Goal: Information Seeking & Learning: Check status

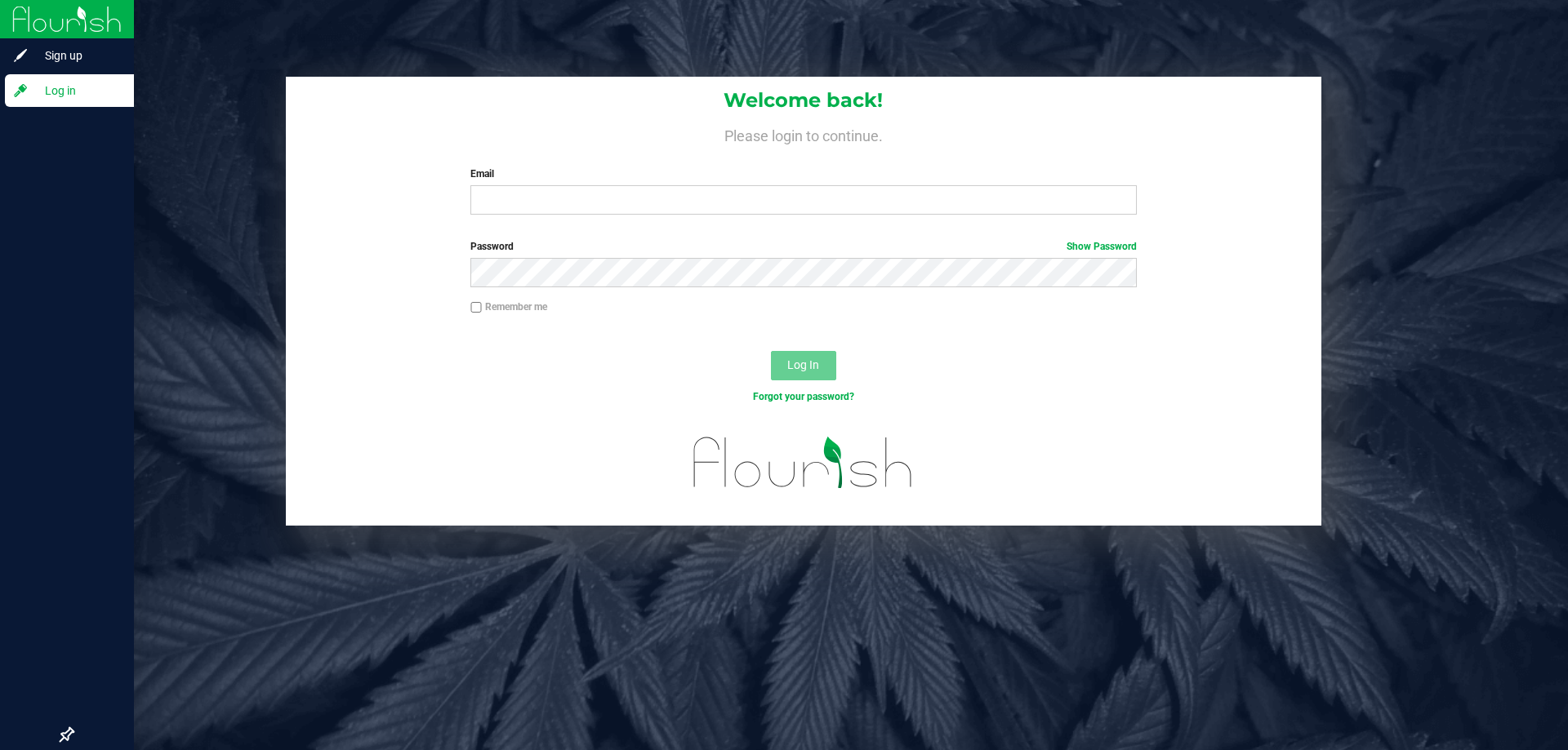
click at [113, 119] on div at bounding box center [67, 414] width 134 height 610
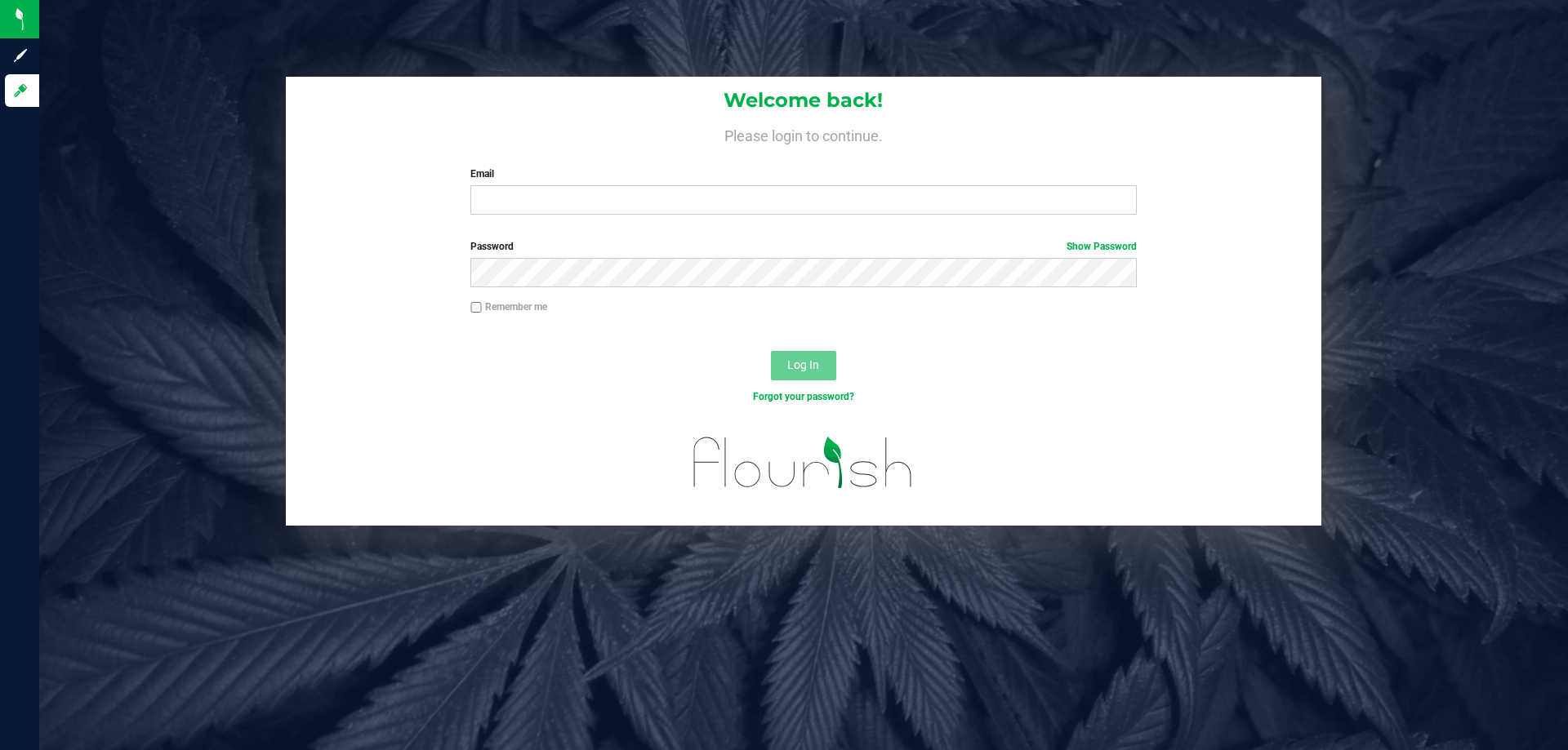
click at [532, 172] on label "Email" at bounding box center [803, 174] width 666 height 15
click at [532, 185] on input "Email" at bounding box center [803, 200] width 666 height 29
type input "[EMAIL_ADDRESS][DOMAIN_NAME]"
click at [771, 351] on button "Log In" at bounding box center [803, 365] width 65 height 29
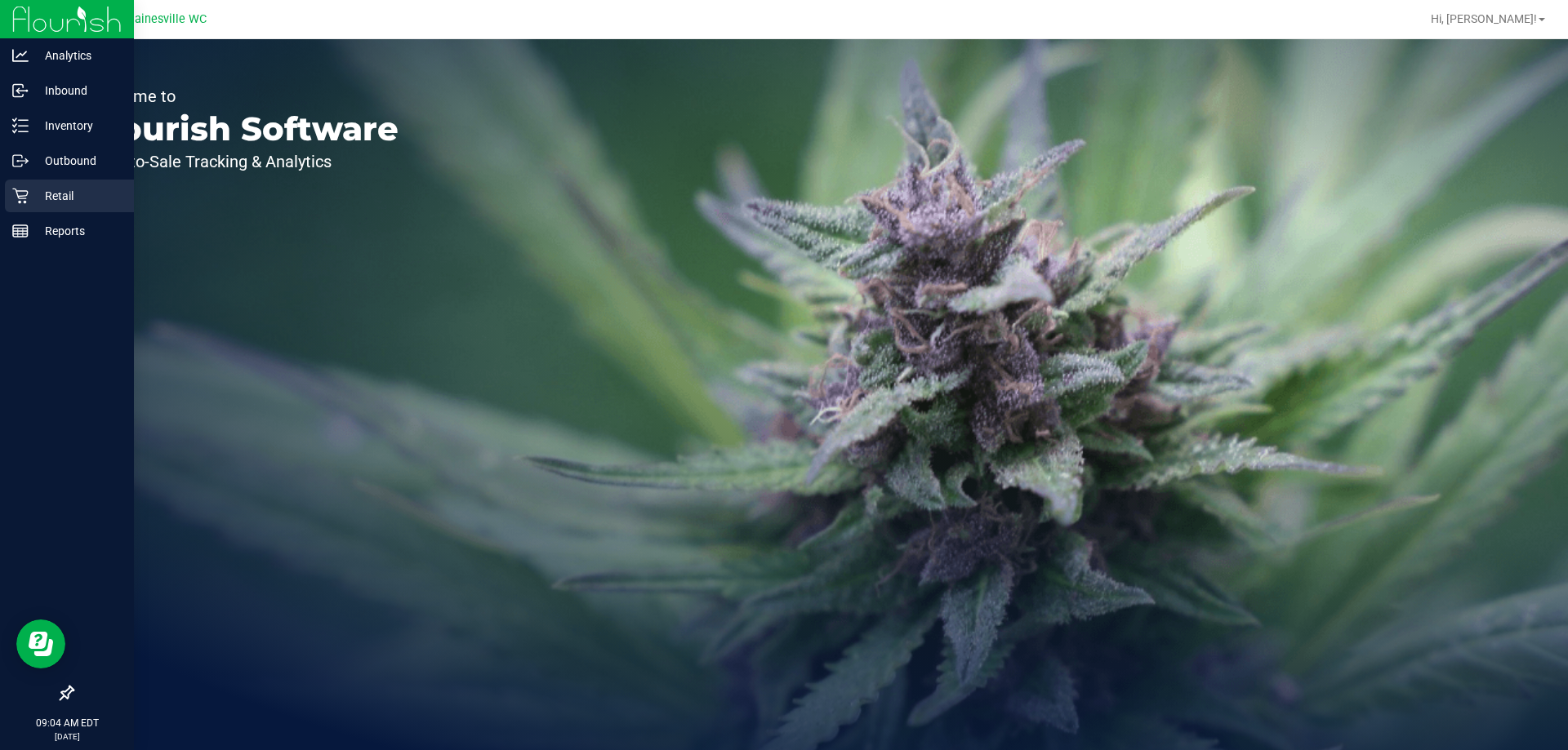
click at [29, 186] on p "Retail" at bounding box center [78, 196] width 98 height 20
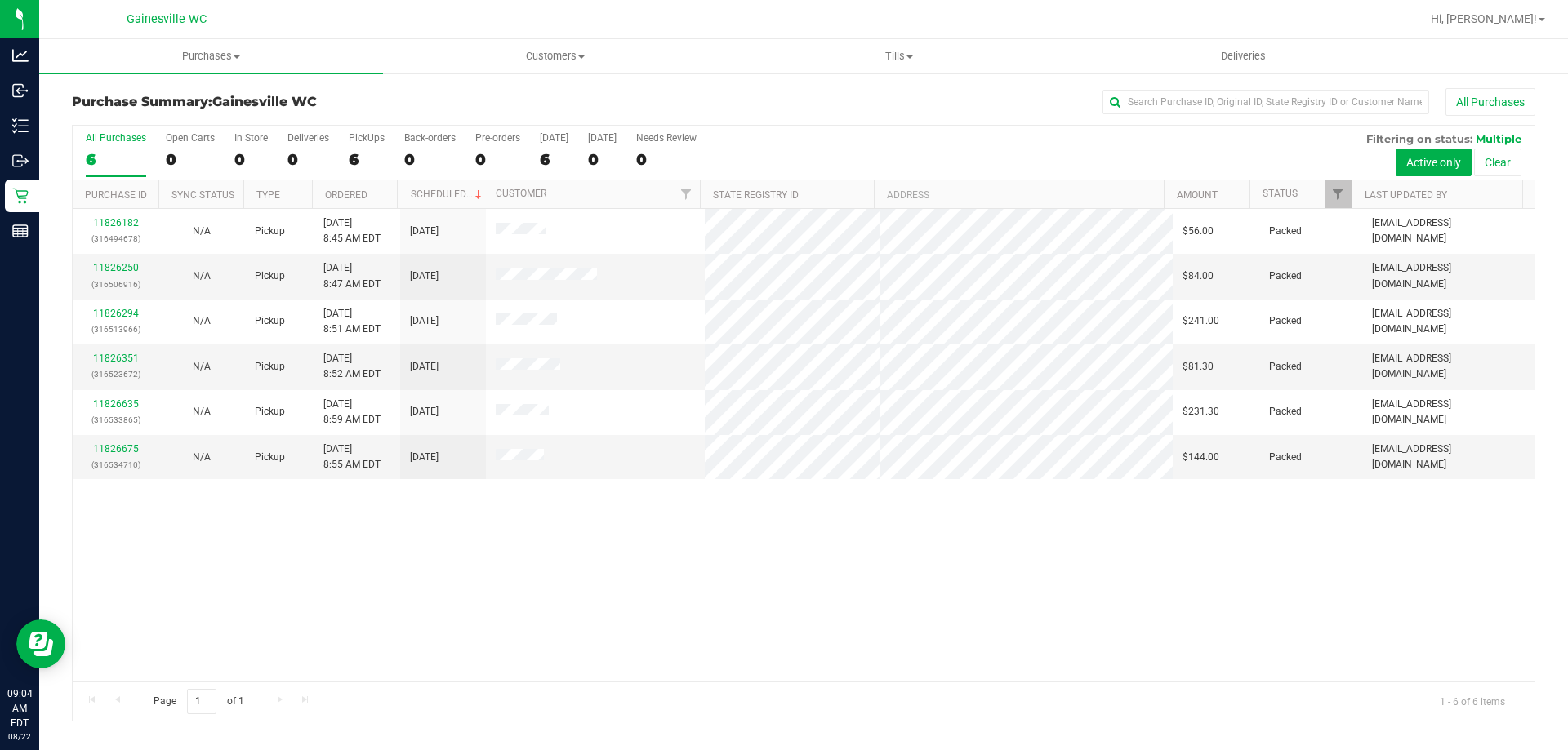
click at [1056, 526] on div "11826182 (316494678) N/A Pickup [DATE] 8:45 AM EDT 8/22/2025 $56.00 Packed [EMA…" at bounding box center [803, 445] width 1462 height 473
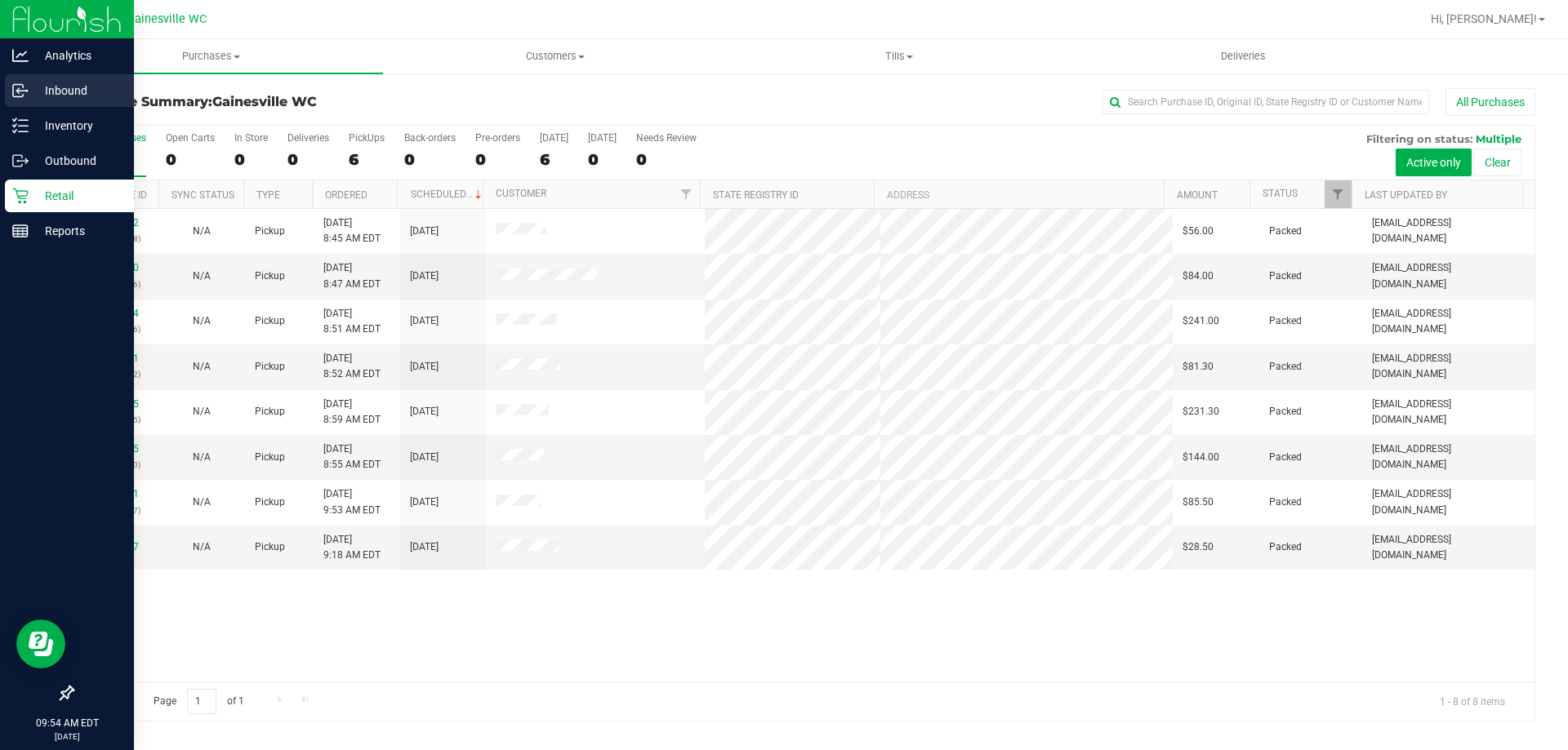
click at [82, 93] on p "Inbound" at bounding box center [78, 91] width 98 height 20
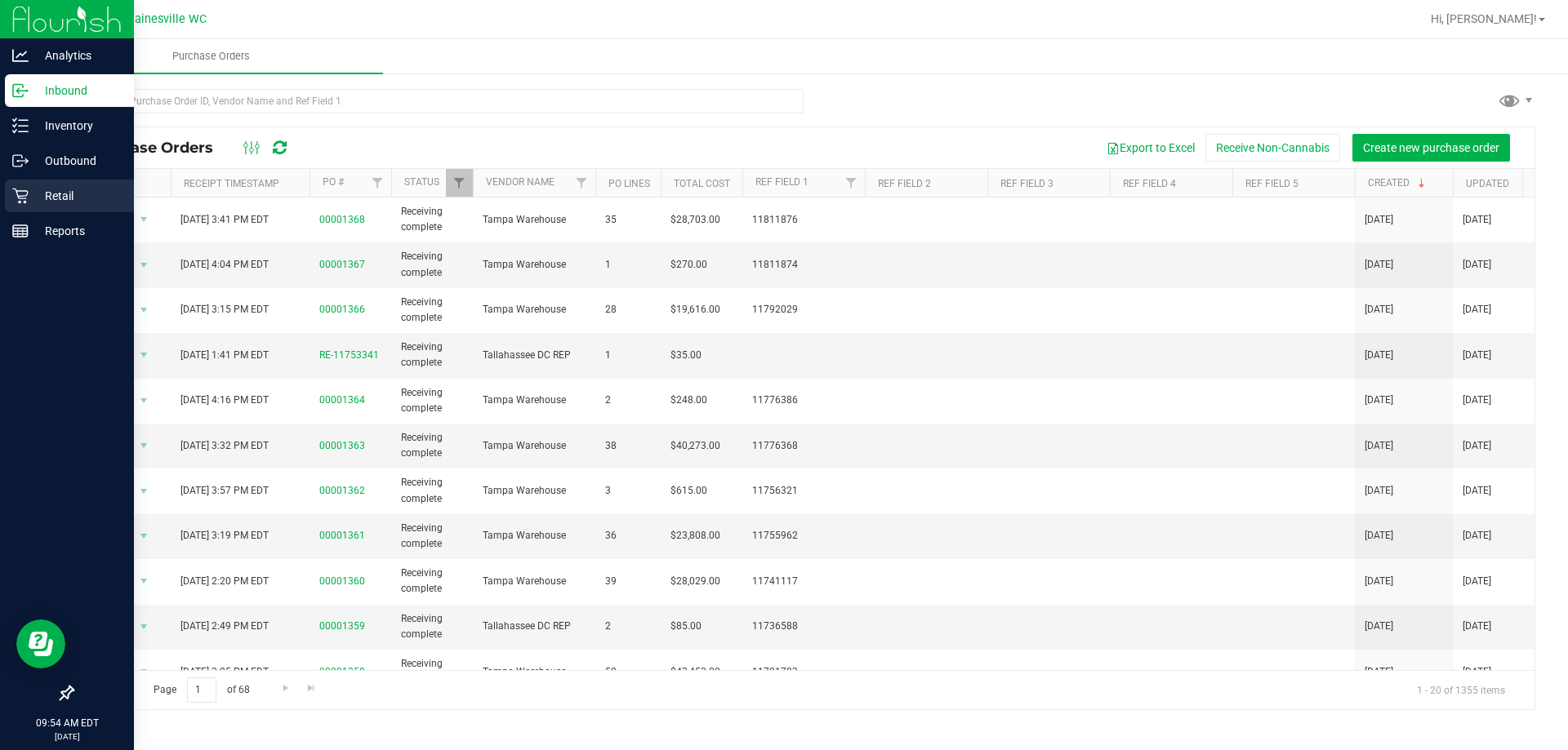
click at [70, 187] on p "Retail" at bounding box center [78, 196] width 98 height 20
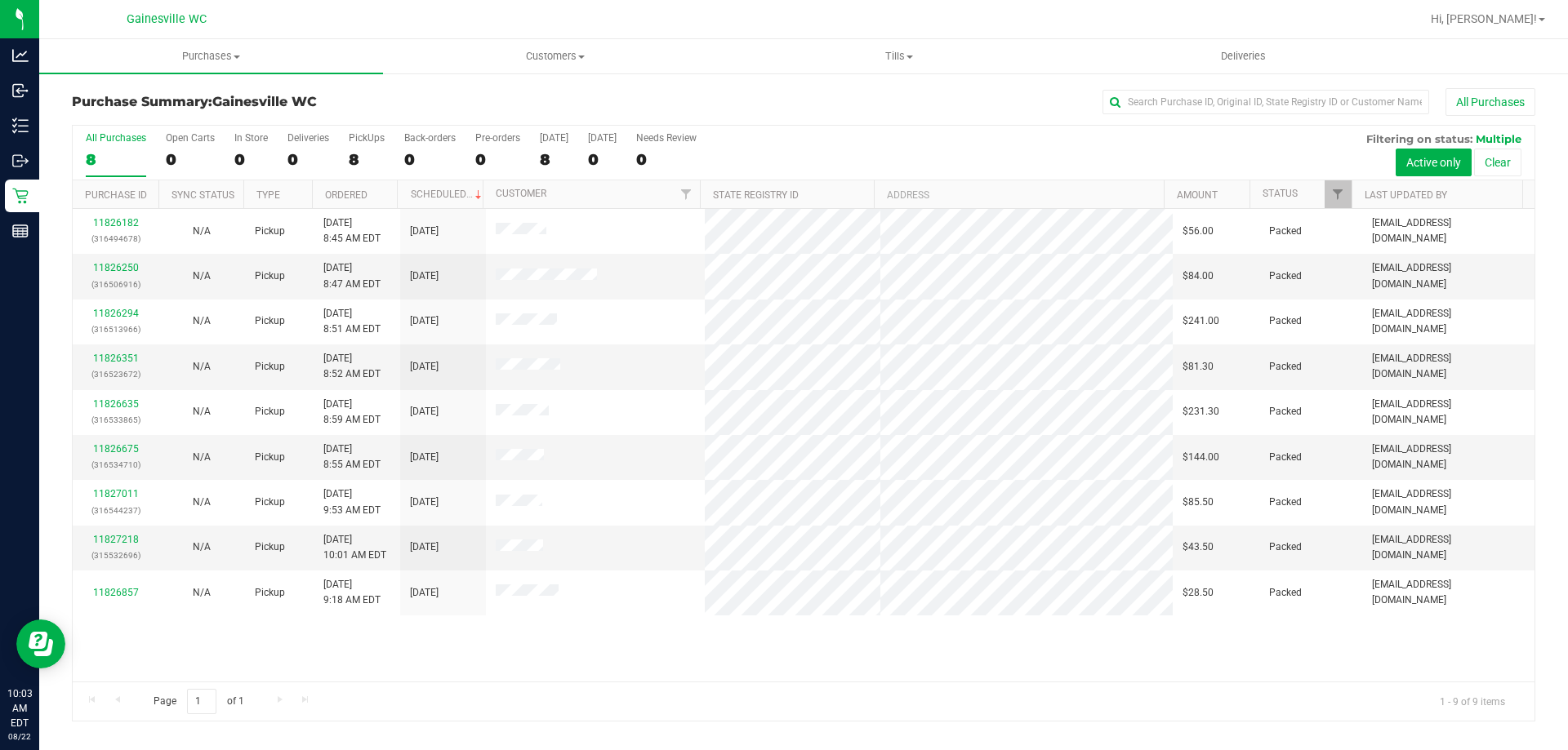
click at [465, 694] on div "Page 1 of 1 1 - 9 of 9 items" at bounding box center [803, 700] width 1462 height 39
click at [275, 17] on div "Gainesville WC" at bounding box center [166, 19] width 239 height 26
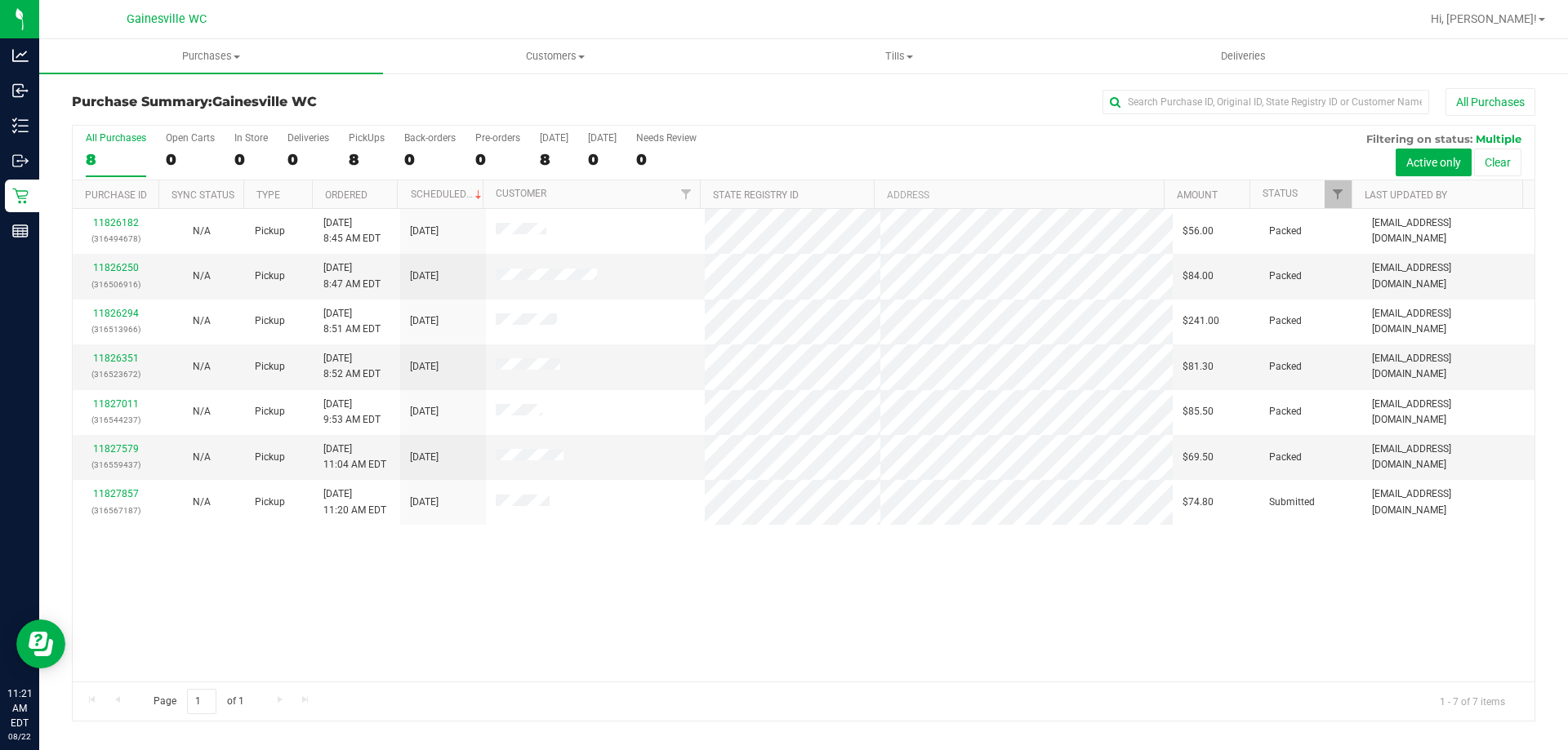
click at [721, 550] on div "11826182 (316494678) N/A Pickup [DATE] 8:45 AM EDT 8/22/2025 $56.00 Packed [EMA…" at bounding box center [803, 445] width 1462 height 473
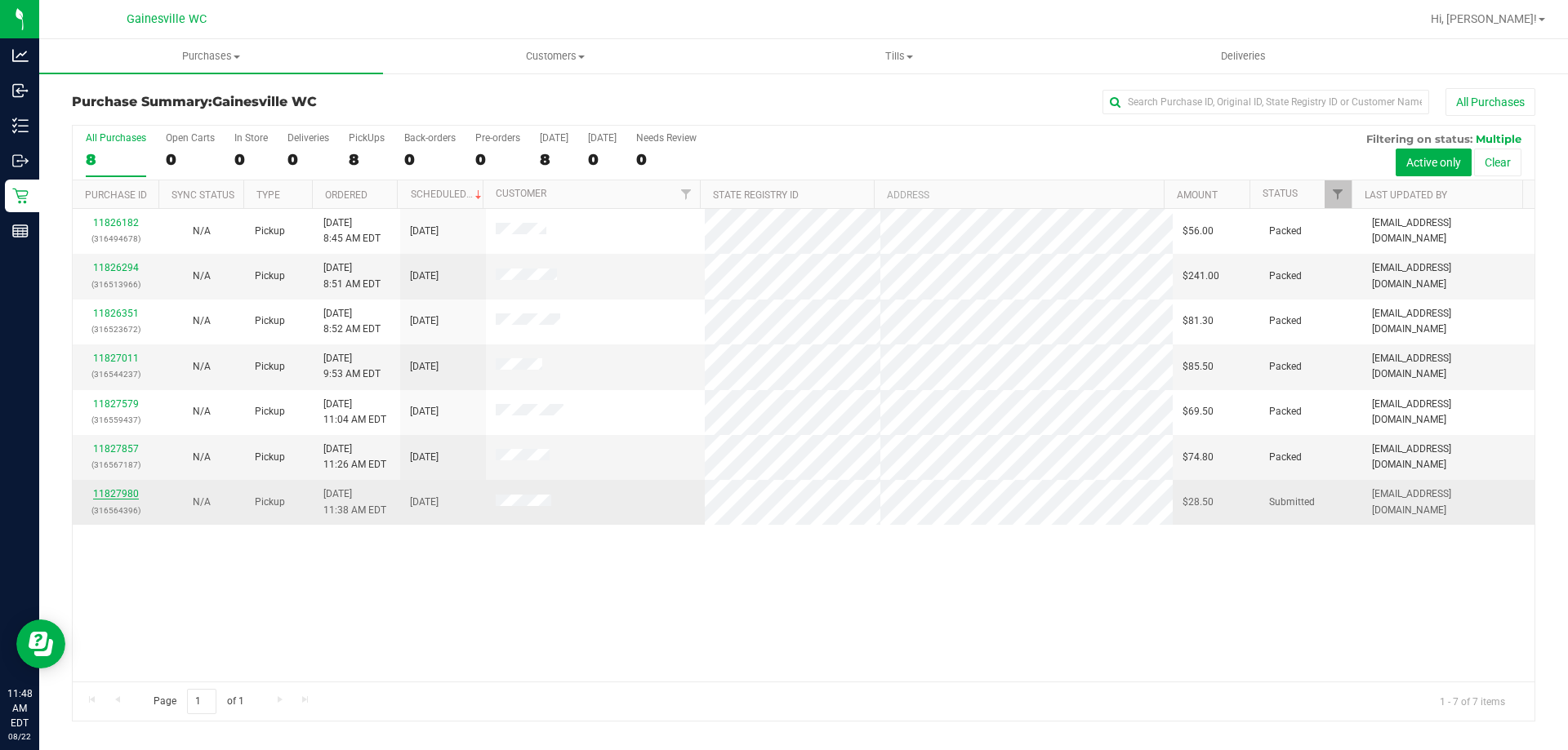
click at [117, 497] on link "11827980" at bounding box center [115, 494] width 46 height 12
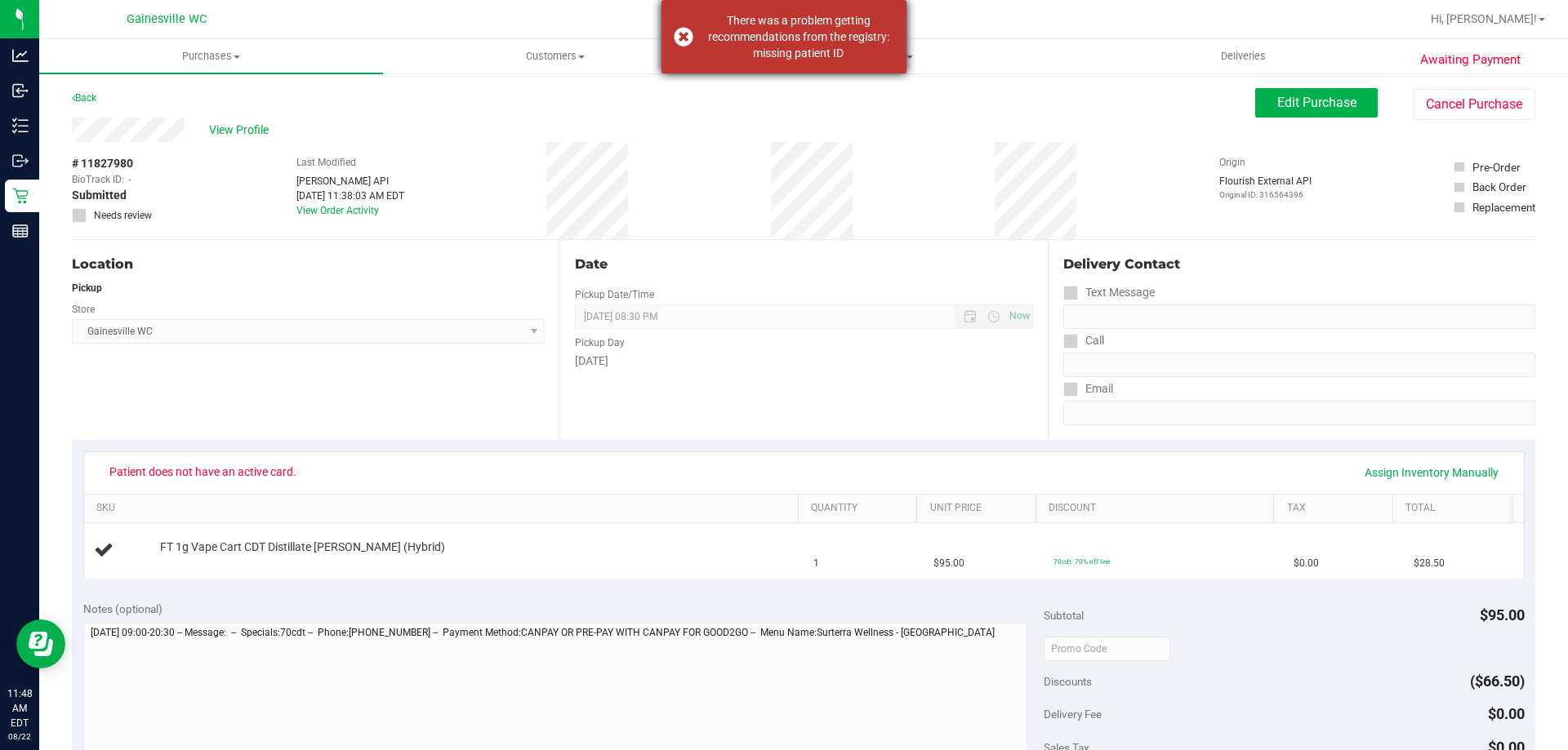
click at [713, 39] on div "There was a problem getting recommendations from the registry: missing patient …" at bounding box center [798, 36] width 192 height 49
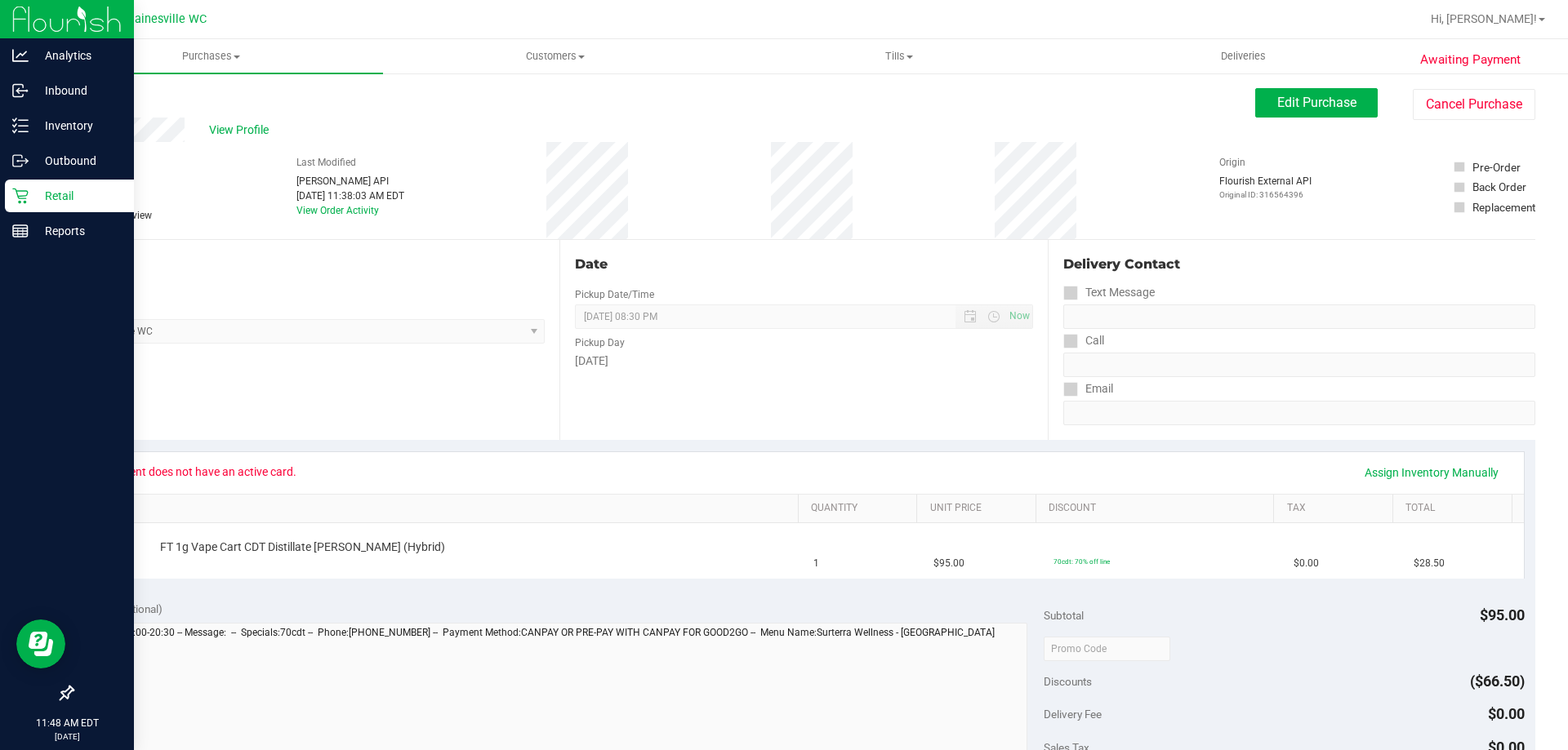
click at [22, 202] on icon at bounding box center [21, 196] width 17 height 17
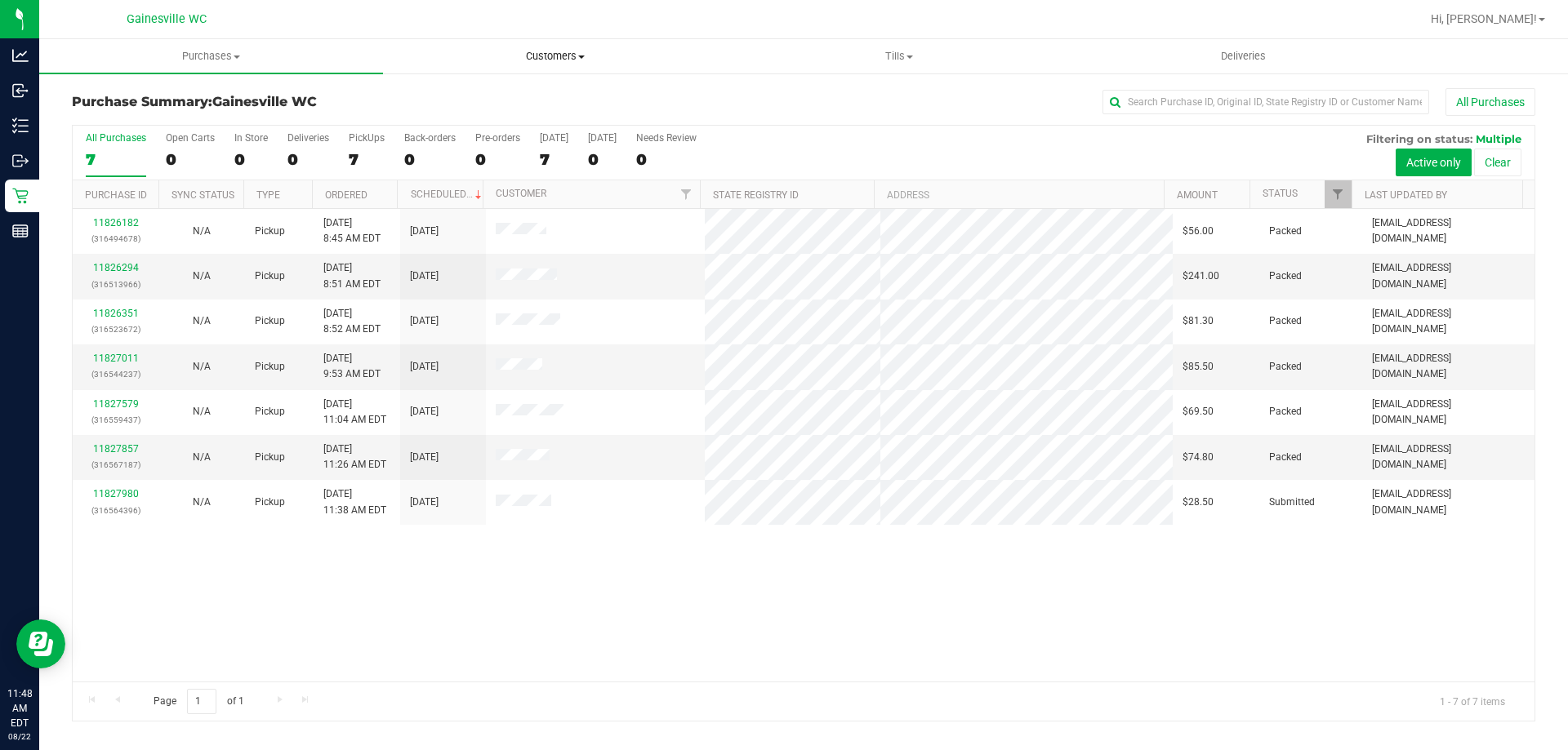
click at [720, 56] on span "Customers" at bounding box center [554, 56] width 342 height 15
click at [719, 60] on span "Customers" at bounding box center [554, 56] width 344 height 15
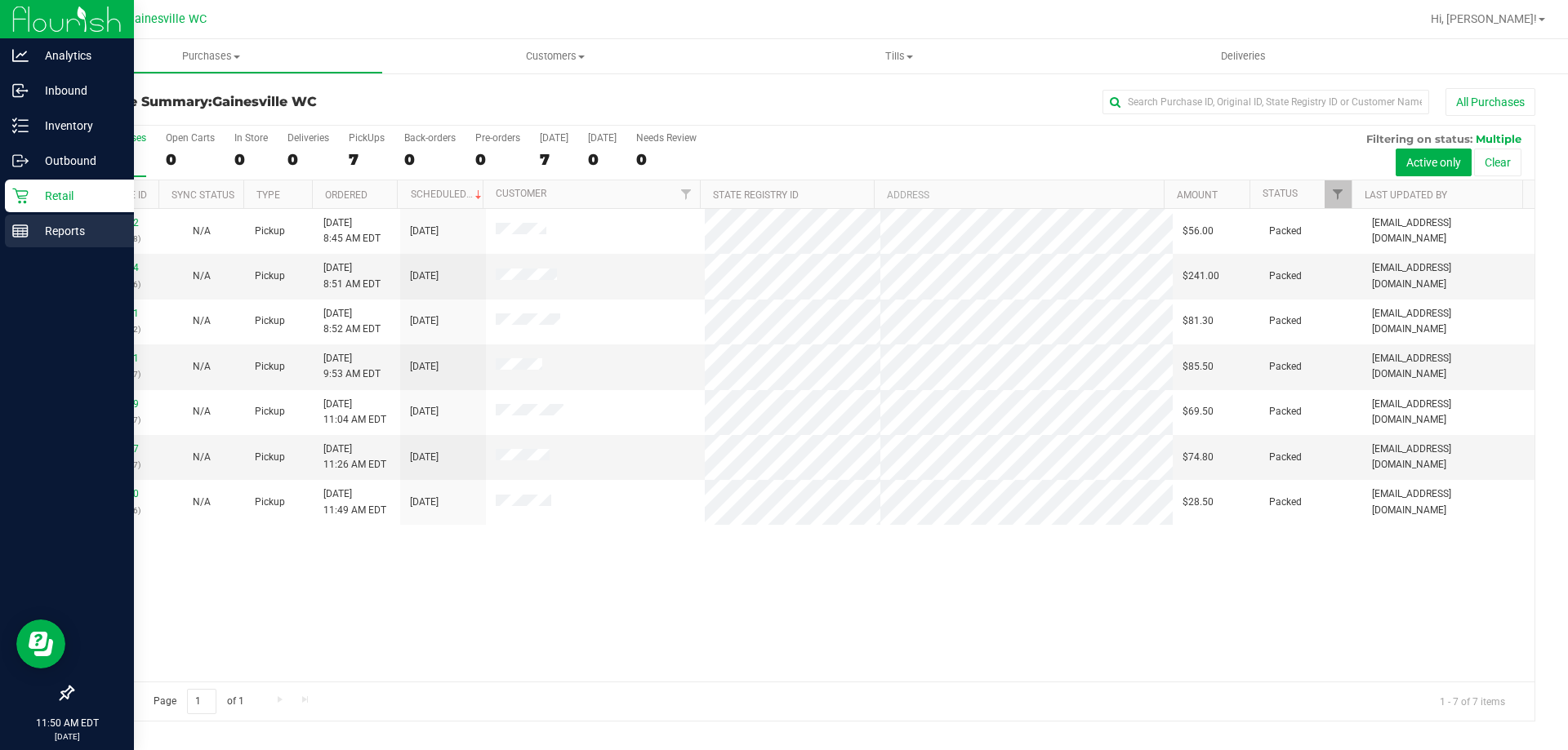
click at [69, 228] on p "Reports" at bounding box center [78, 231] width 98 height 20
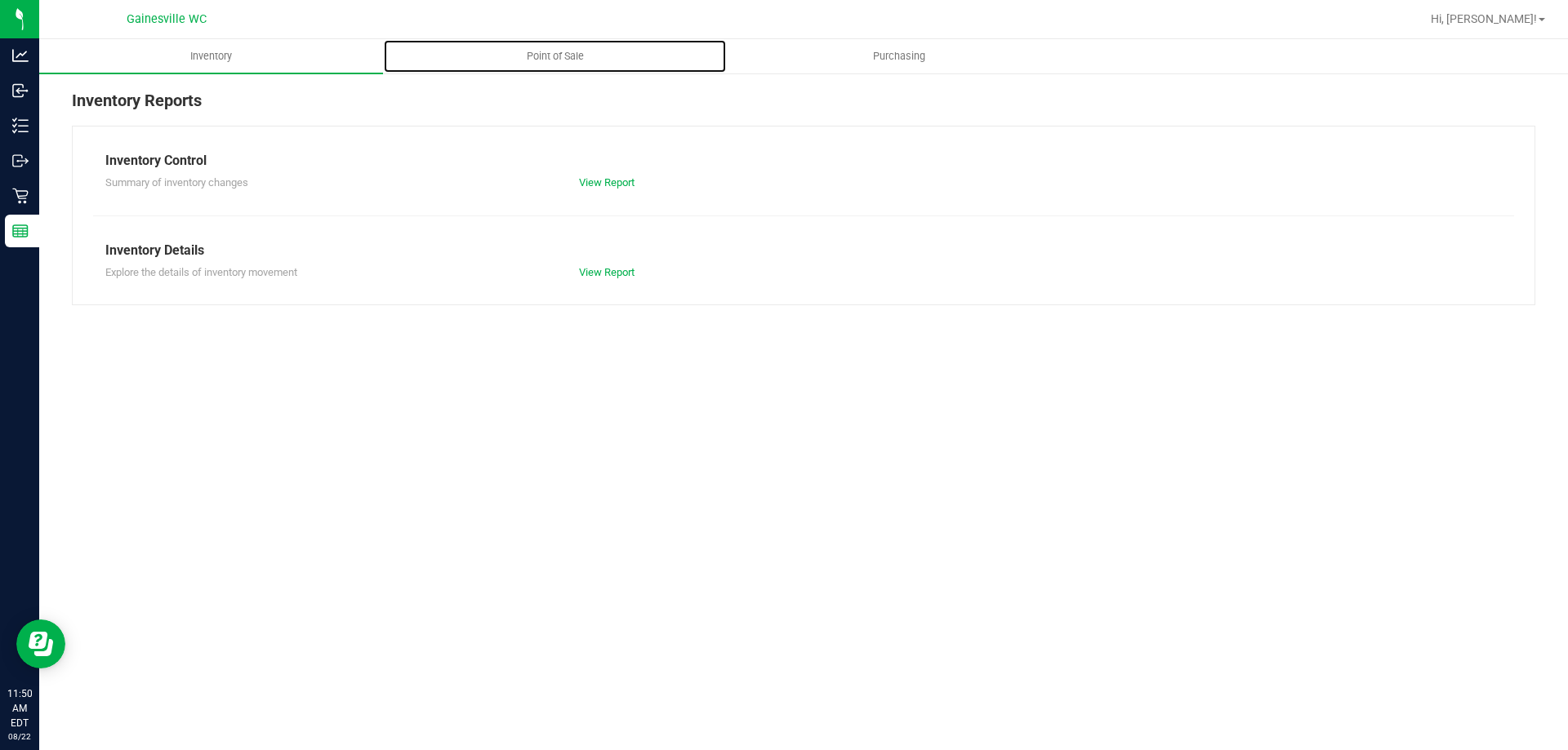
click at [556, 68] on uib-tab-heading "Point of Sale" at bounding box center [554, 55] width 342 height 32
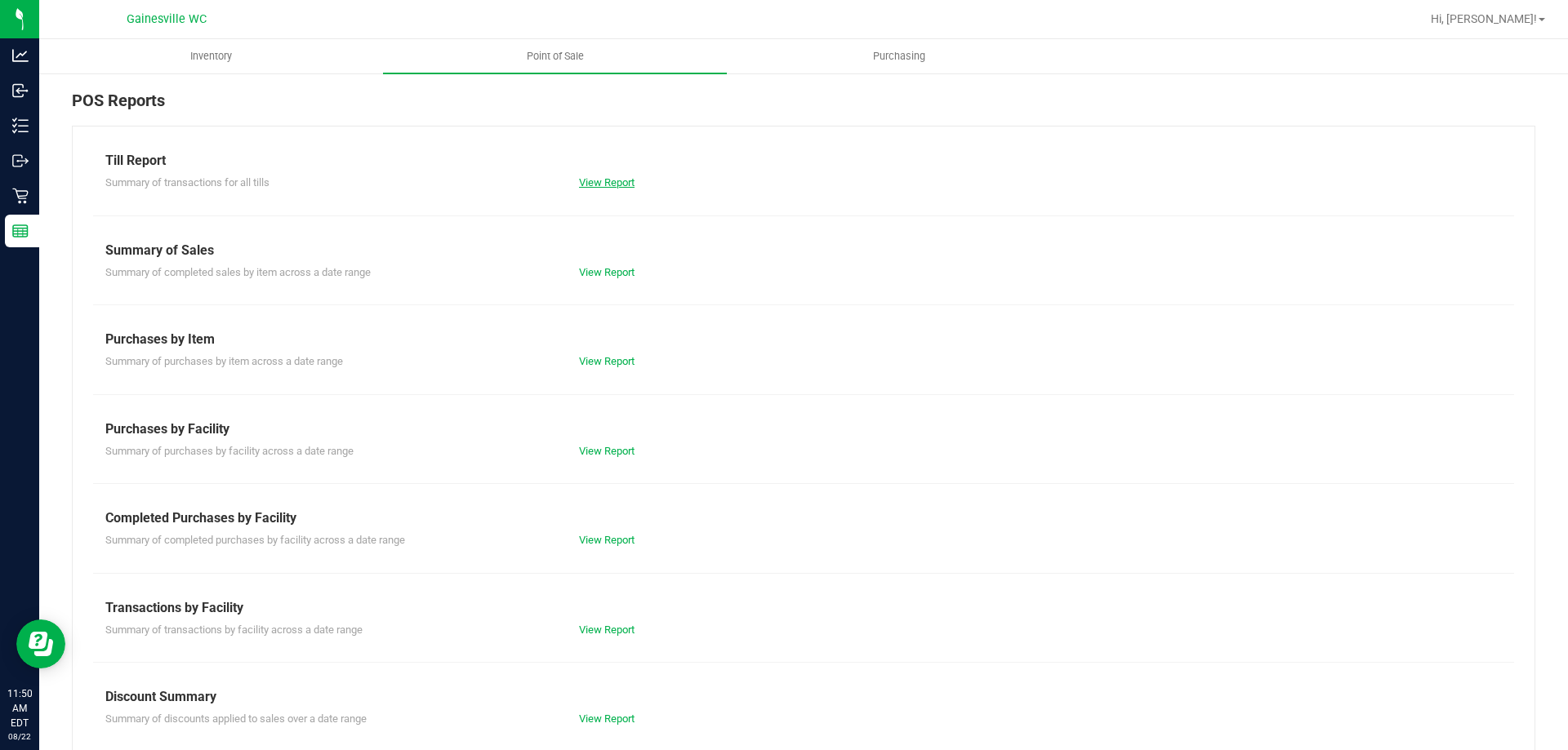
click at [598, 188] on link "View Report" at bounding box center [606, 182] width 55 height 12
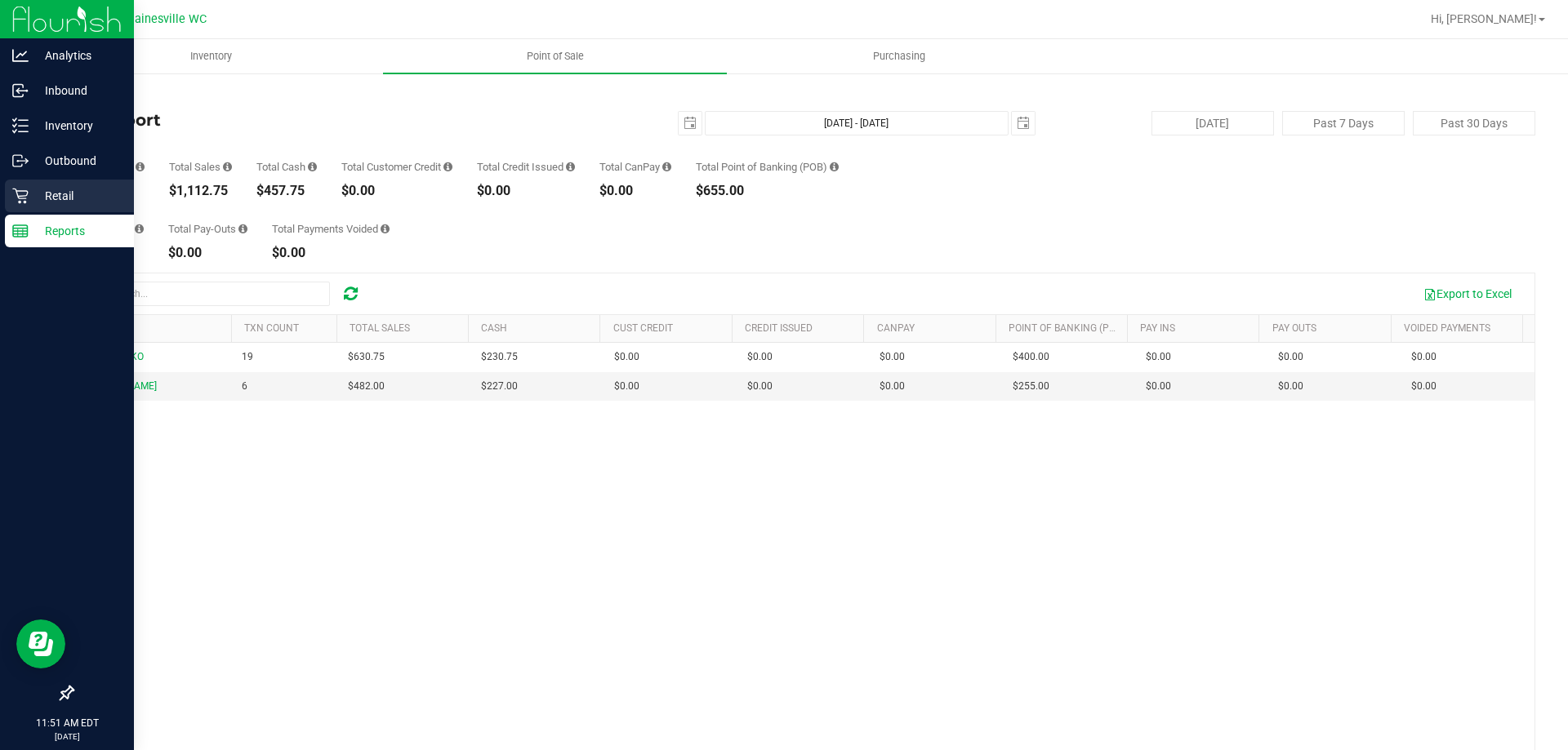
click at [66, 190] on p "Retail" at bounding box center [78, 196] width 98 height 20
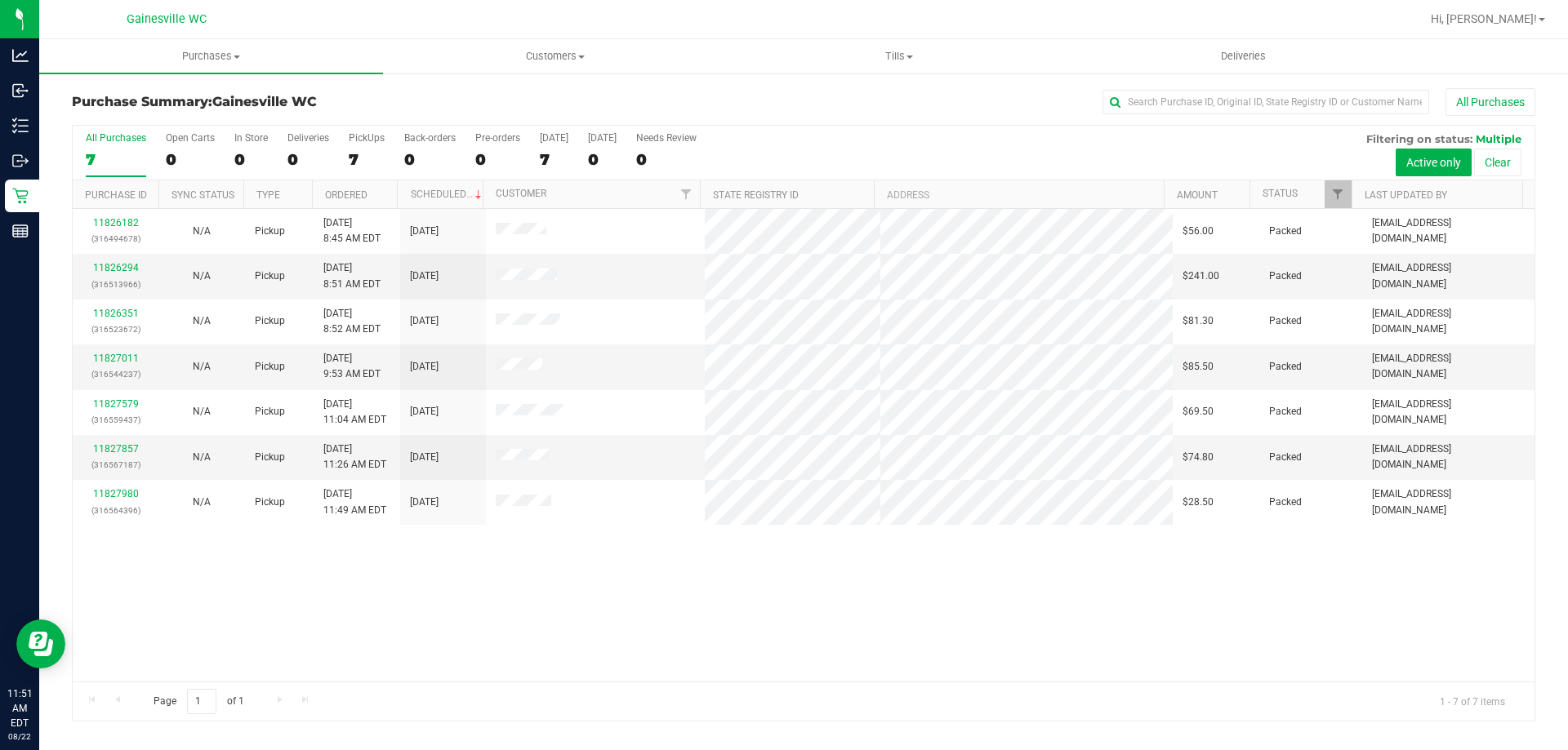
click at [408, 22] on div at bounding box center [856, 19] width 1128 height 31
click at [457, 96] on h3 "Purchase Summary: [GEOGRAPHIC_DATA] WC" at bounding box center [316, 102] width 488 height 15
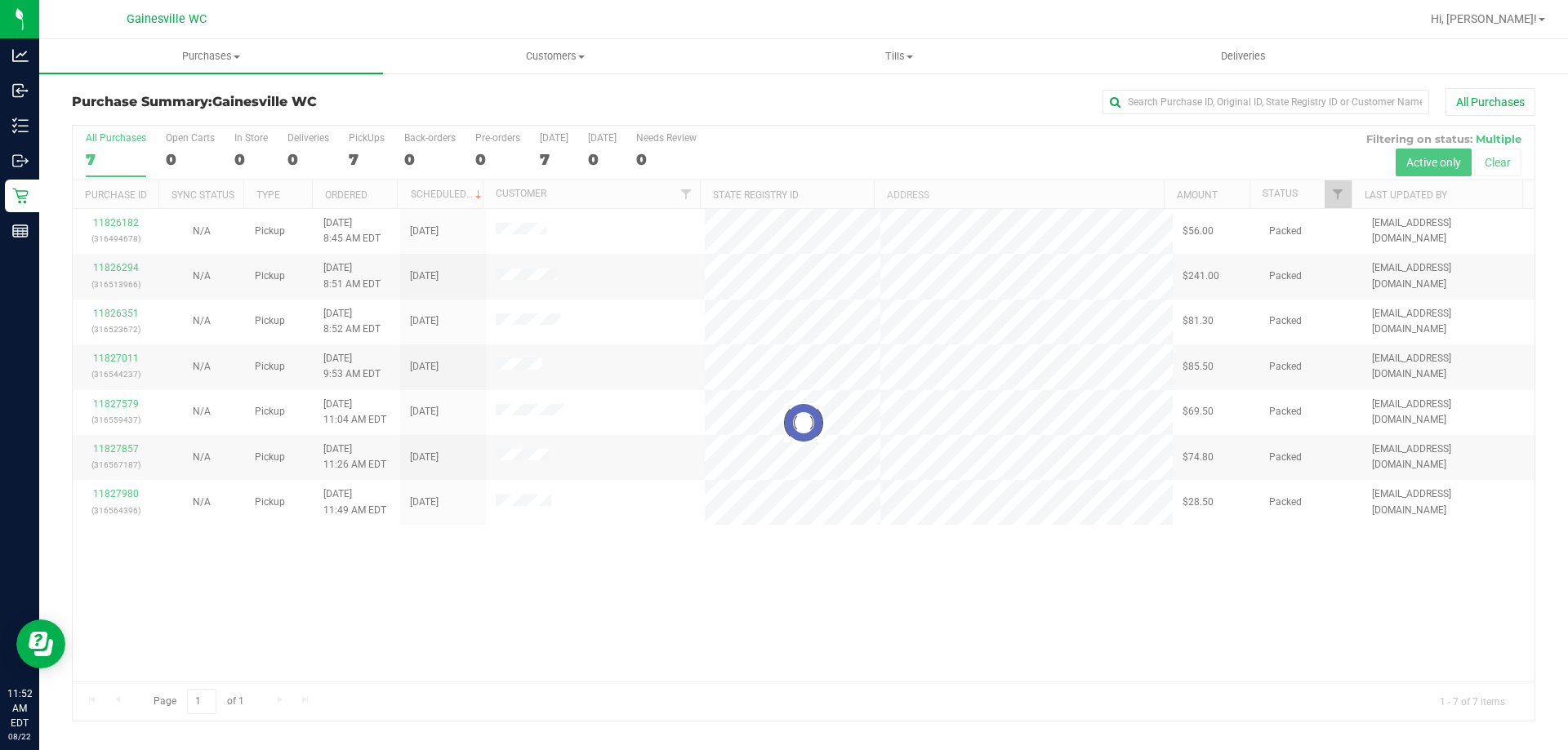
click at [725, 113] on div "All Purchases" at bounding box center [1047, 102] width 976 height 28
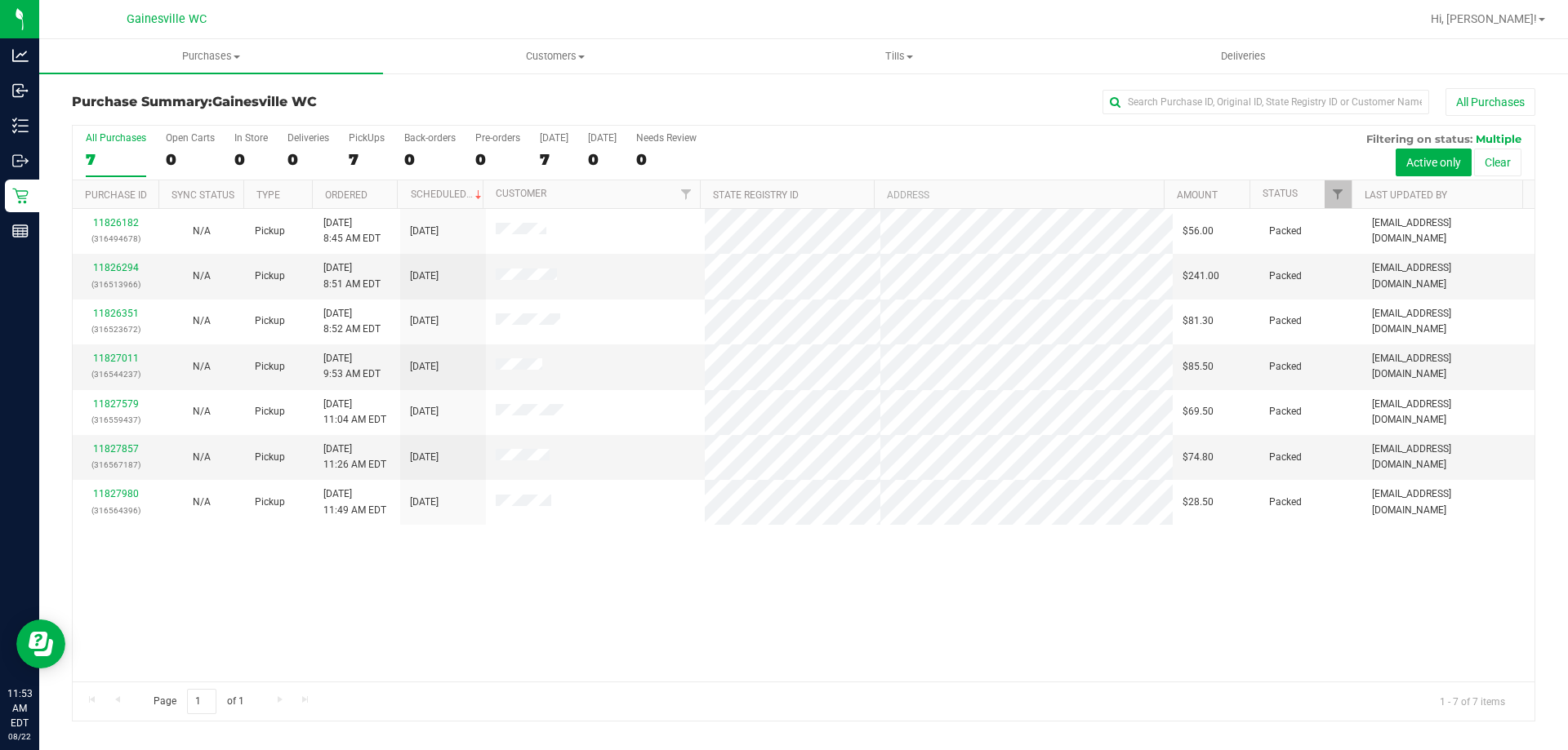
click at [474, 17] on div at bounding box center [856, 19] width 1128 height 31
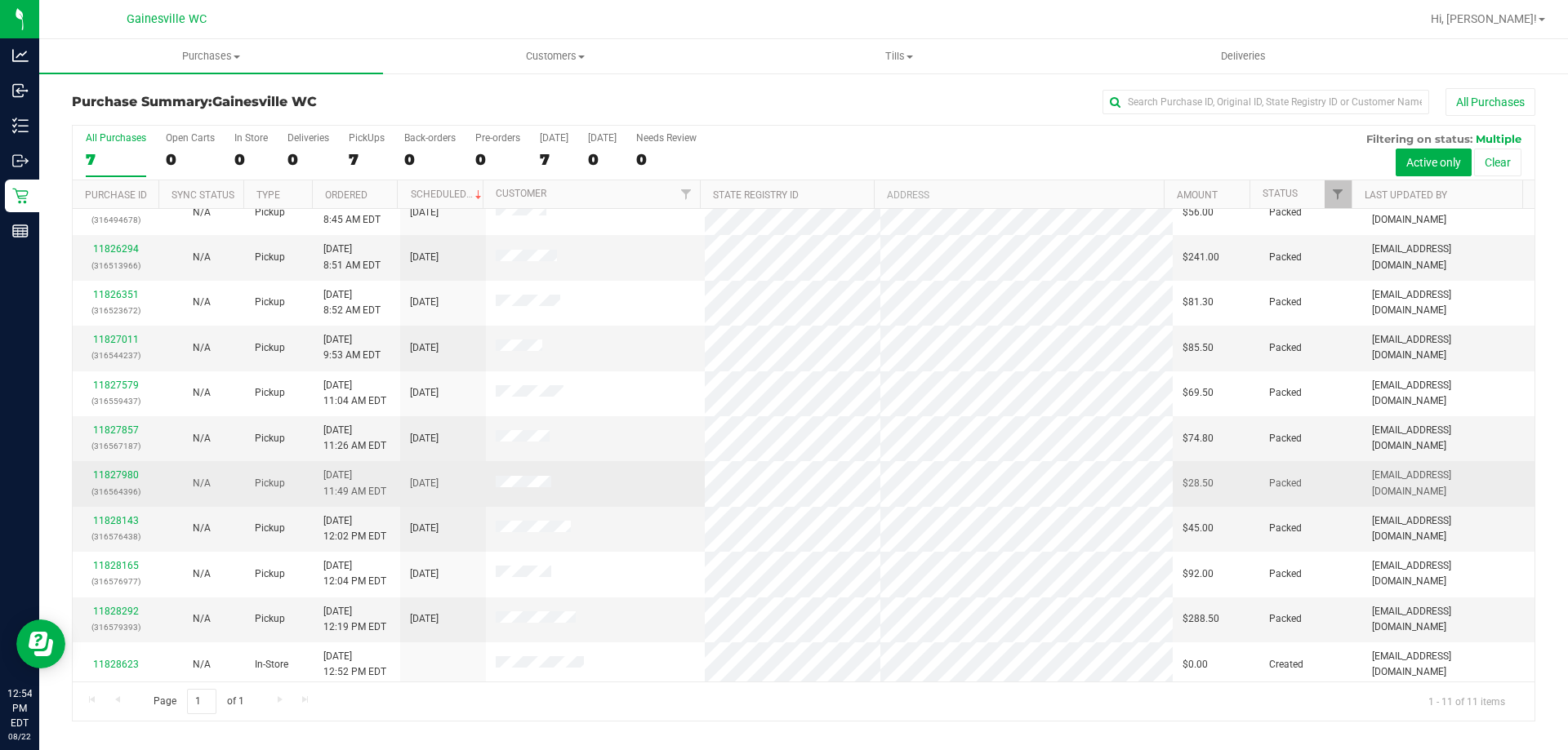
scroll to position [24, 0]
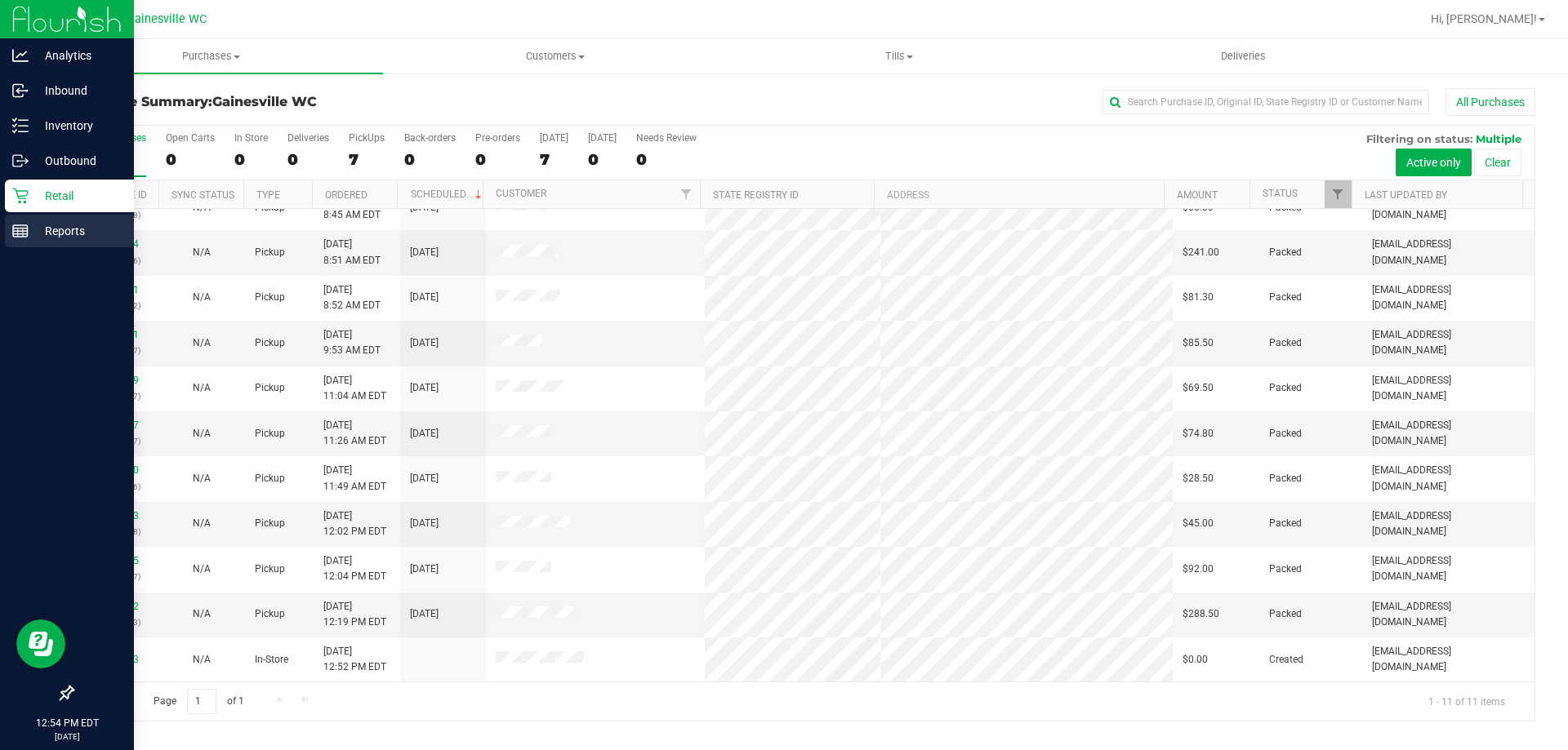
click at [48, 230] on p "Reports" at bounding box center [78, 231] width 98 height 20
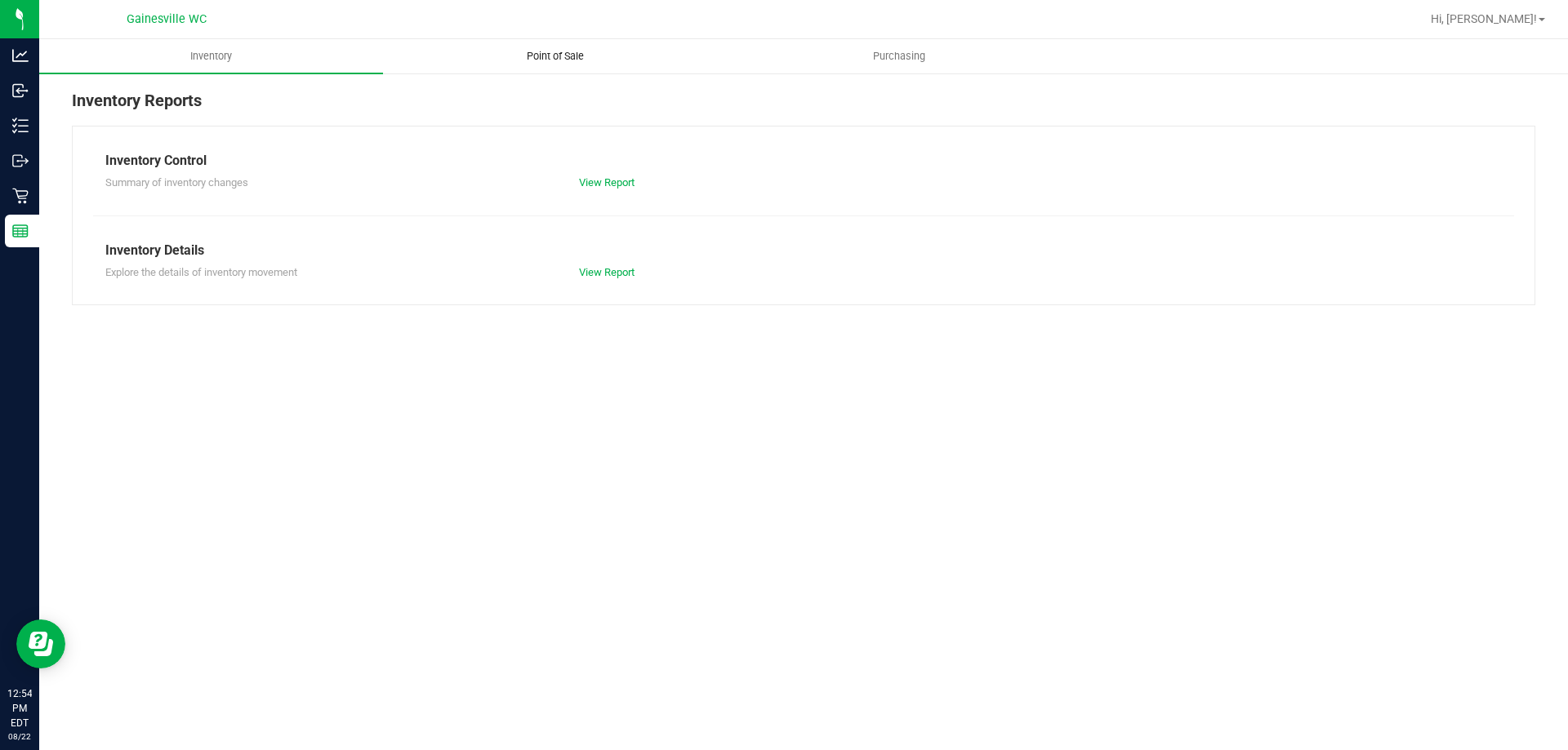
click at [562, 60] on span "Point of Sale" at bounding box center [555, 56] width 101 height 15
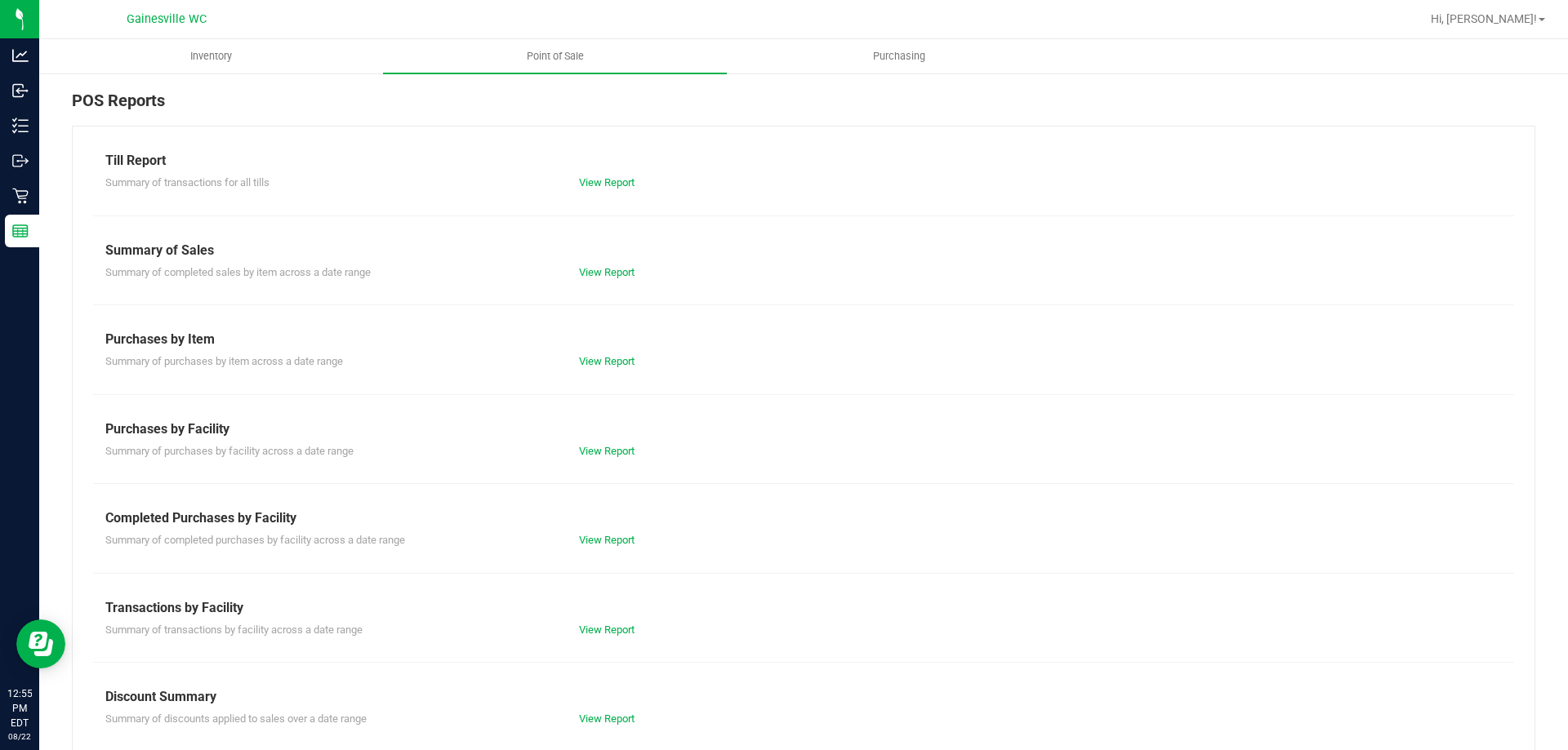
click at [610, 189] on div "View Report" at bounding box center [803, 183] width 474 height 17
click at [613, 188] on link "View Report" at bounding box center [606, 182] width 55 height 12
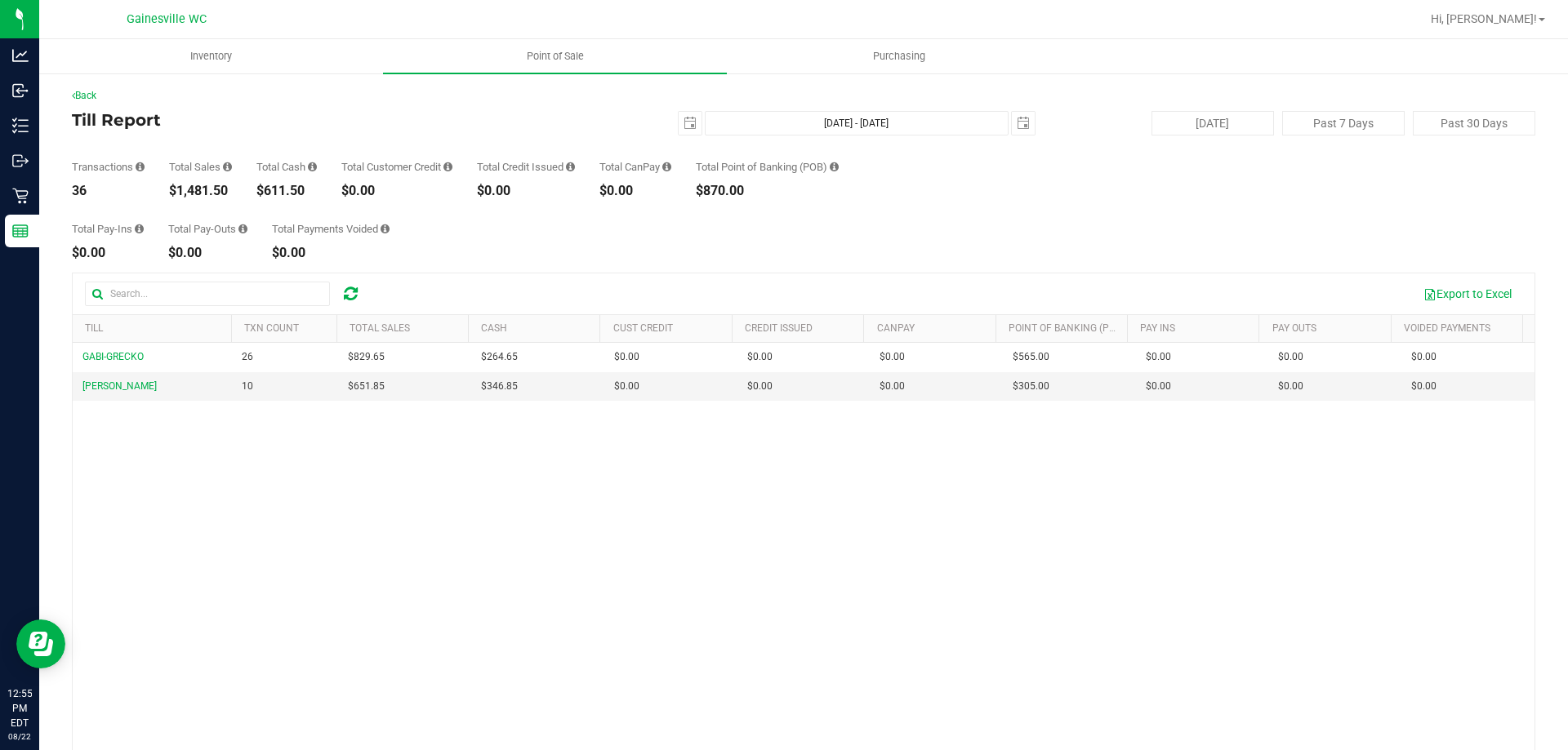
click at [369, 520] on div "GABI-GRECKO 26 $829.65 $264.65 $0.00 $0.00 $0.00 $0.00 $0.00 $565.00 $0.00 $0.0…" at bounding box center [803, 579] width 1462 height 473
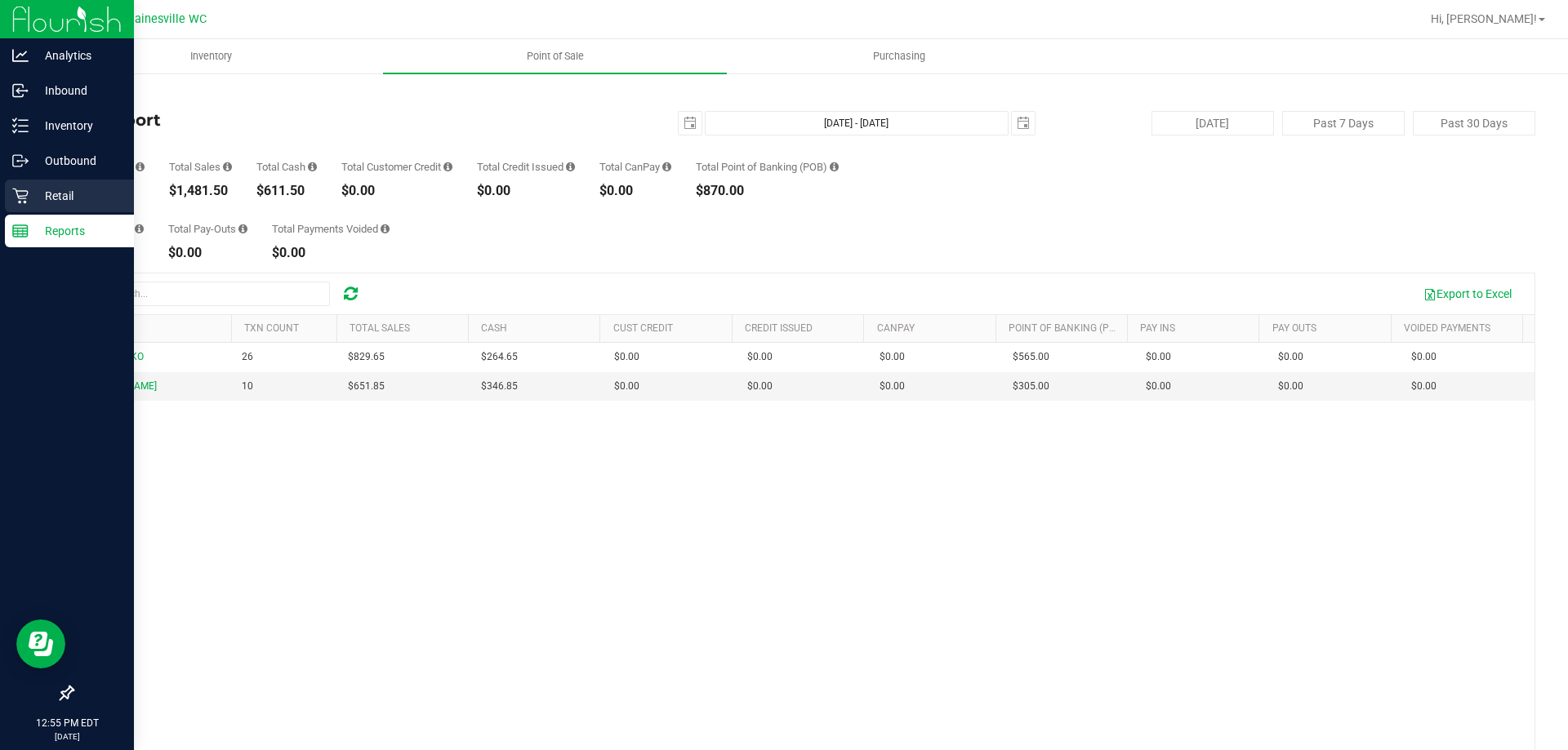
click at [35, 183] on div "Retail" at bounding box center [70, 195] width 129 height 32
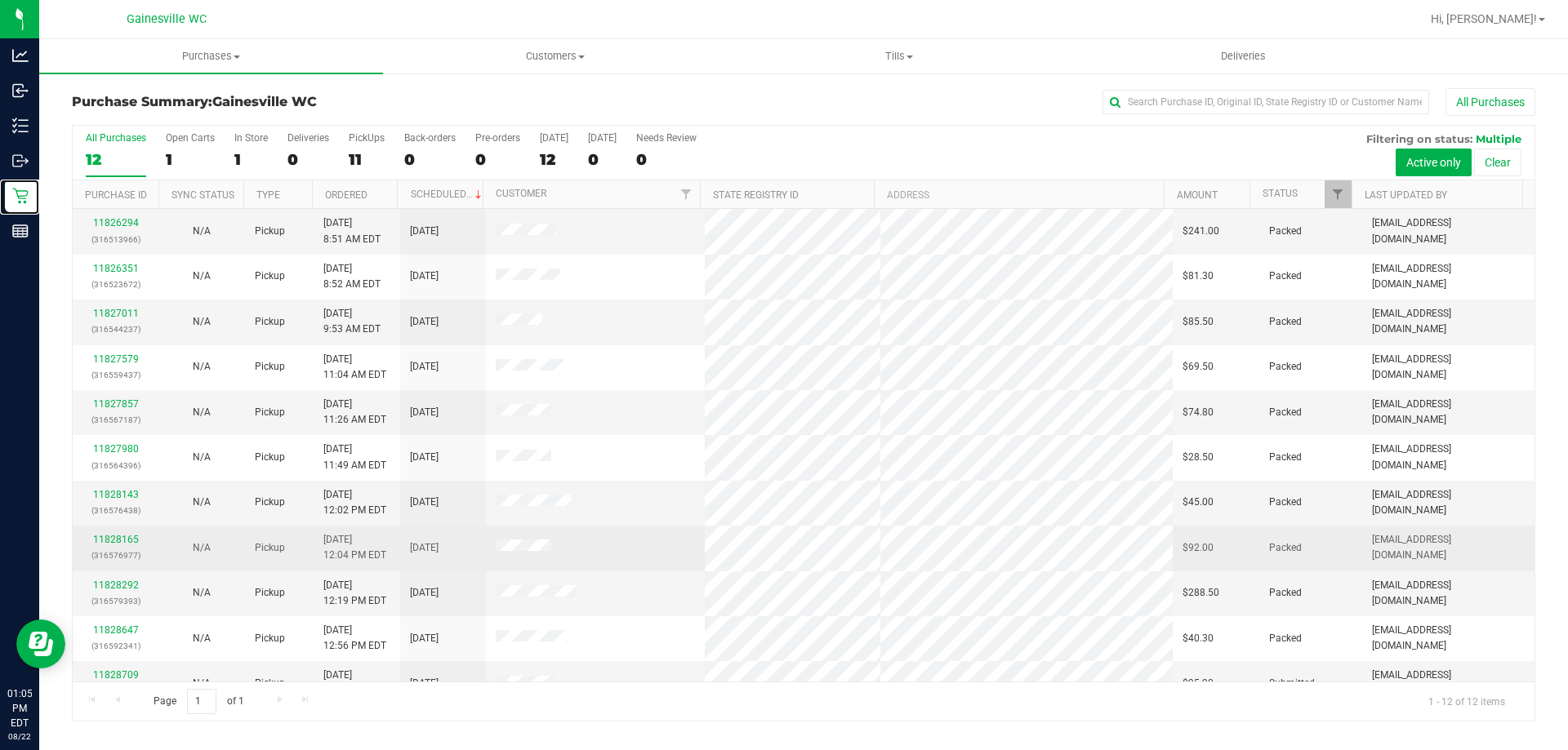
scroll to position [70, 0]
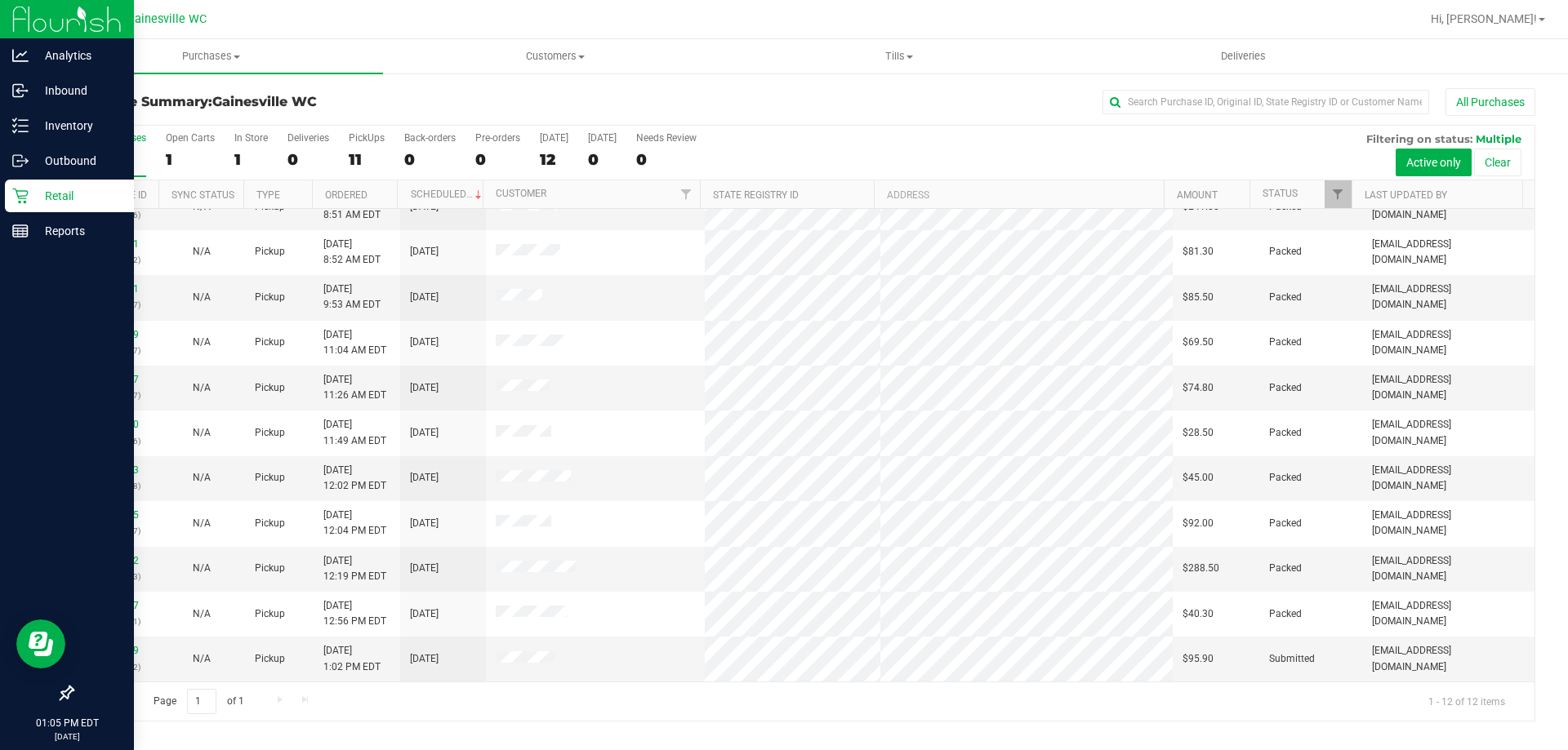
click at [7, 194] on div "Retail" at bounding box center [70, 195] width 129 height 32
click at [59, 229] on p "Reports" at bounding box center [78, 231] width 98 height 20
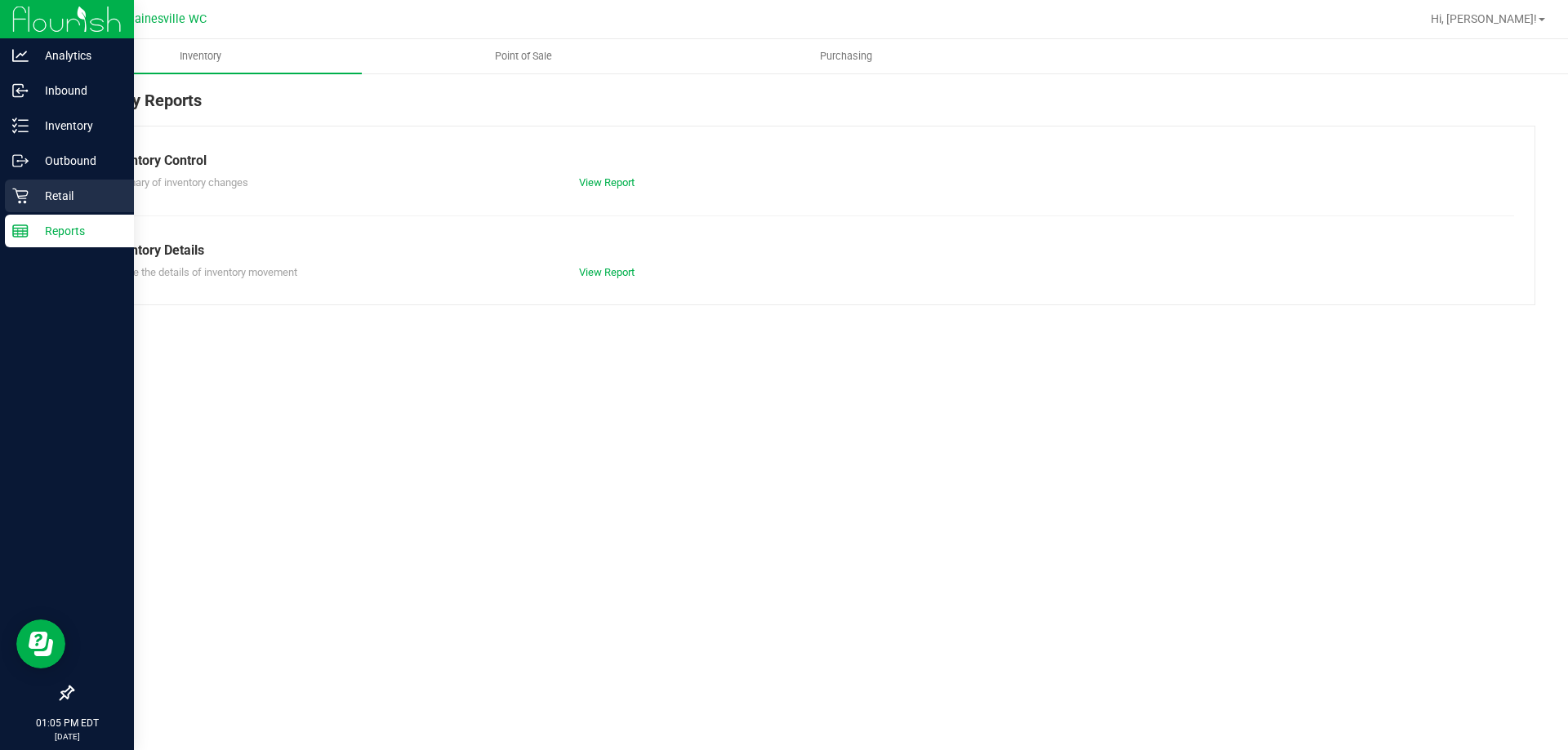
click at [82, 196] on p "Retail" at bounding box center [78, 196] width 98 height 20
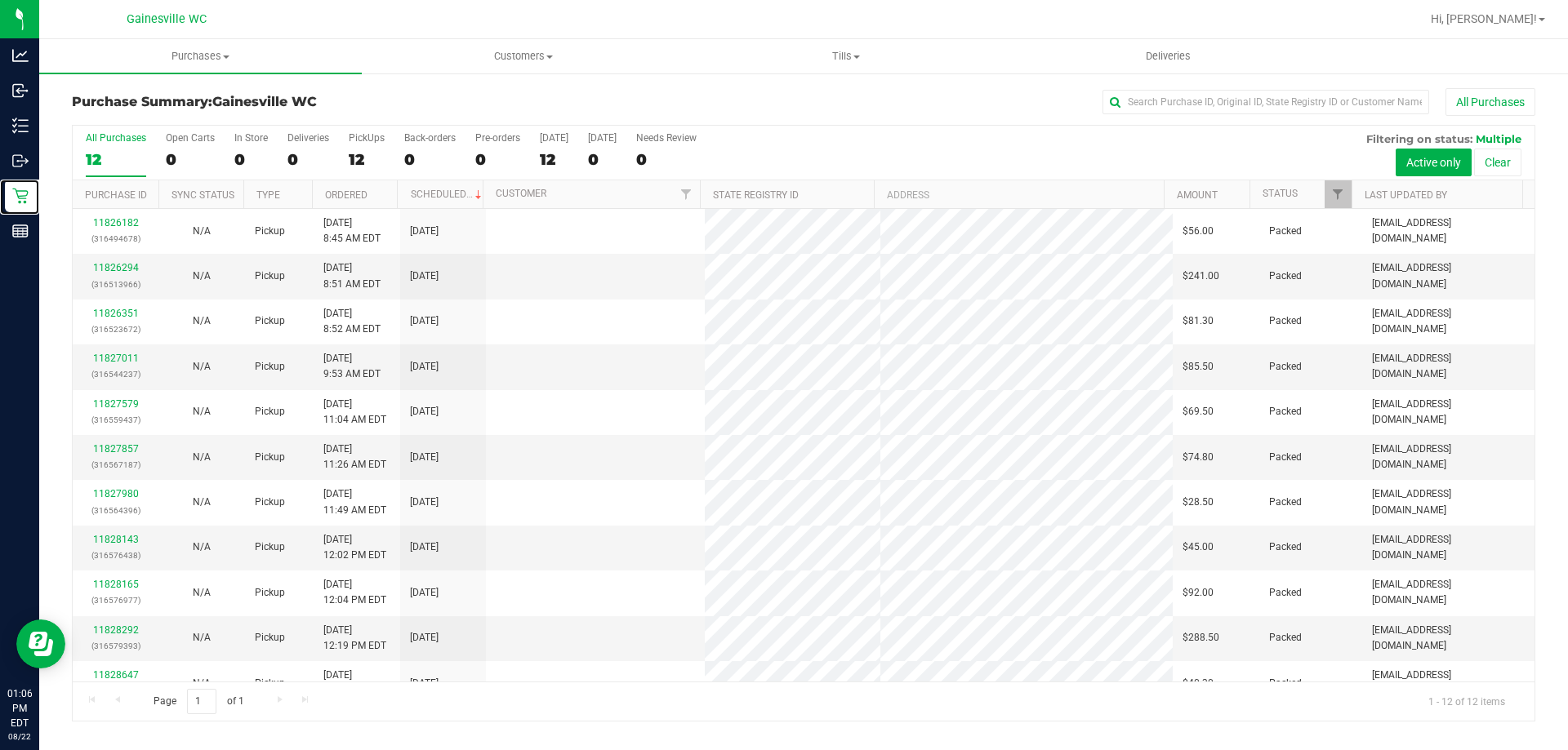
scroll to position [70, 0]
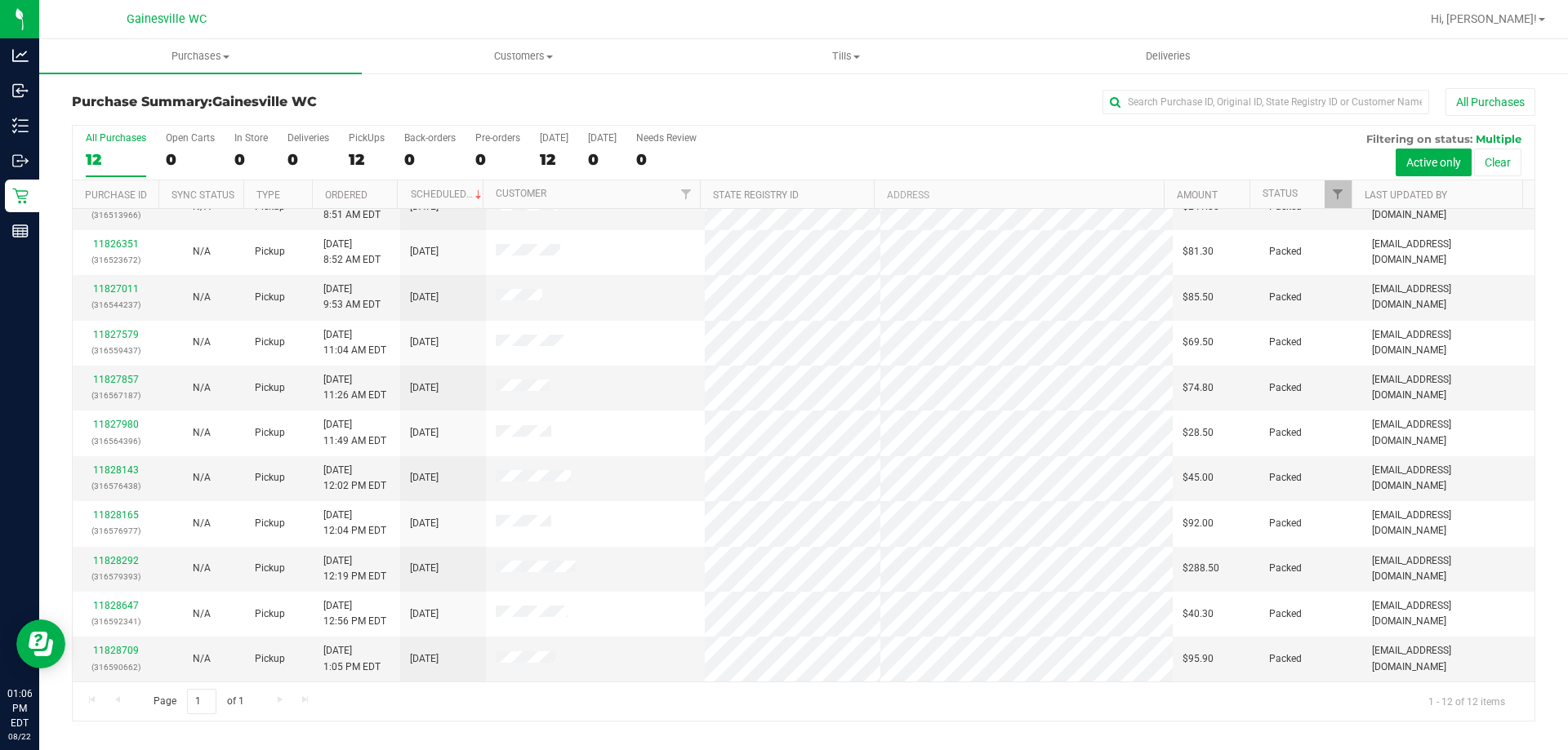
click at [626, 87] on div "Purchase Summary: [GEOGRAPHIC_DATA] WC All Purchases All Purchases 12 Open Cart…" at bounding box center [803, 405] width 1529 height 666
click at [407, 103] on h3 "Purchase Summary: [GEOGRAPHIC_DATA] WC" at bounding box center [316, 102] width 488 height 15
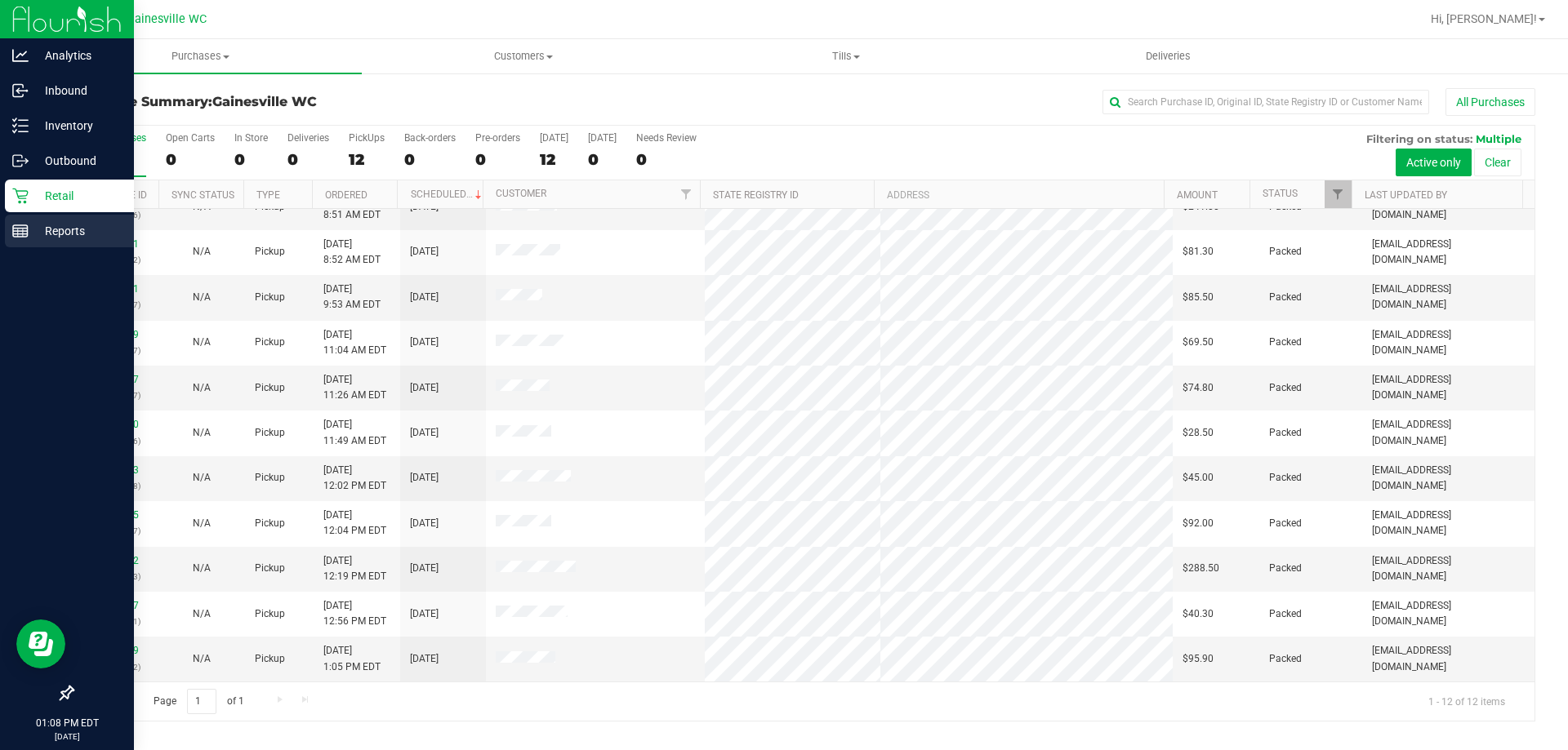
click at [45, 218] on div "Reports" at bounding box center [70, 230] width 129 height 32
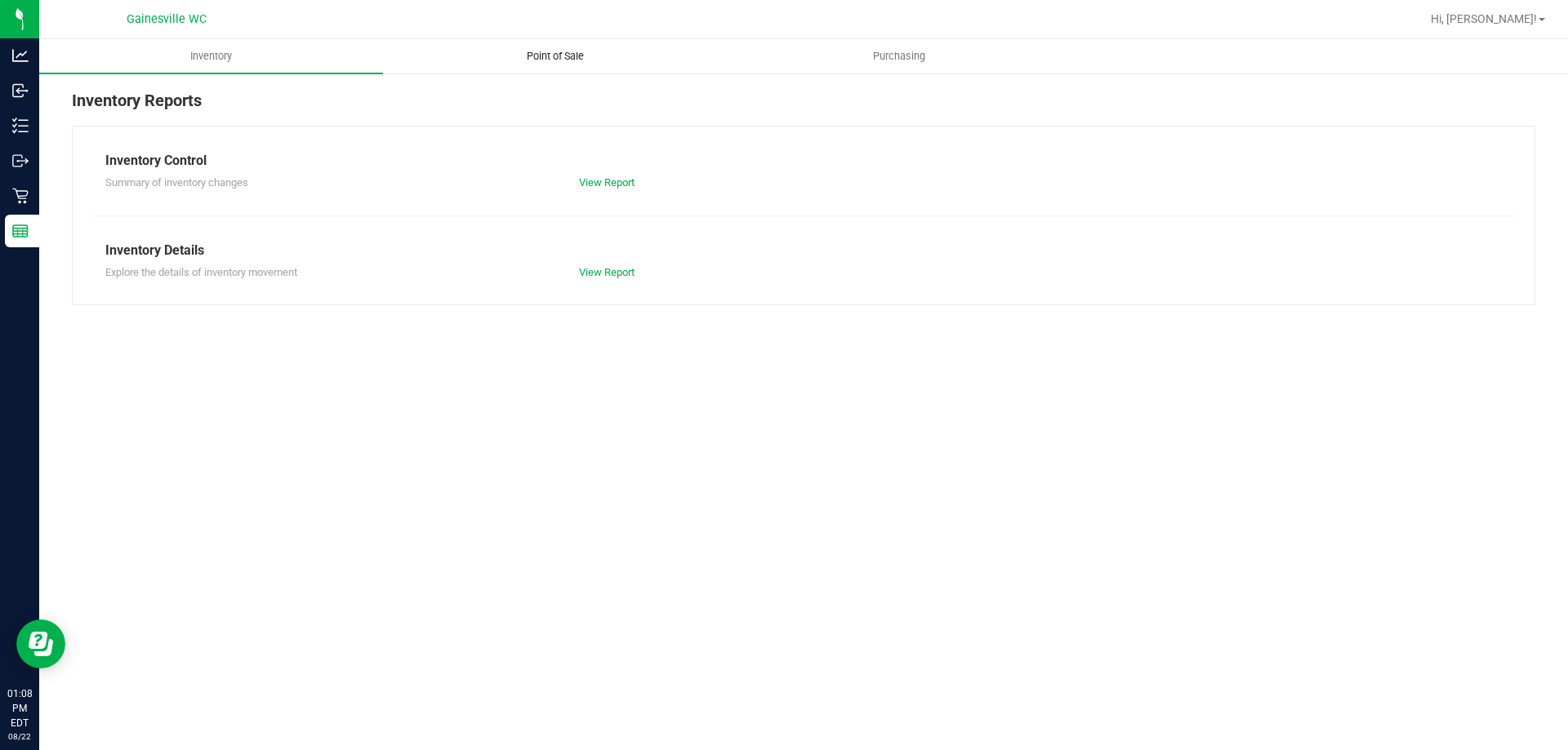
click at [543, 70] on uib-tab-heading "Point of Sale" at bounding box center [554, 55] width 342 height 32
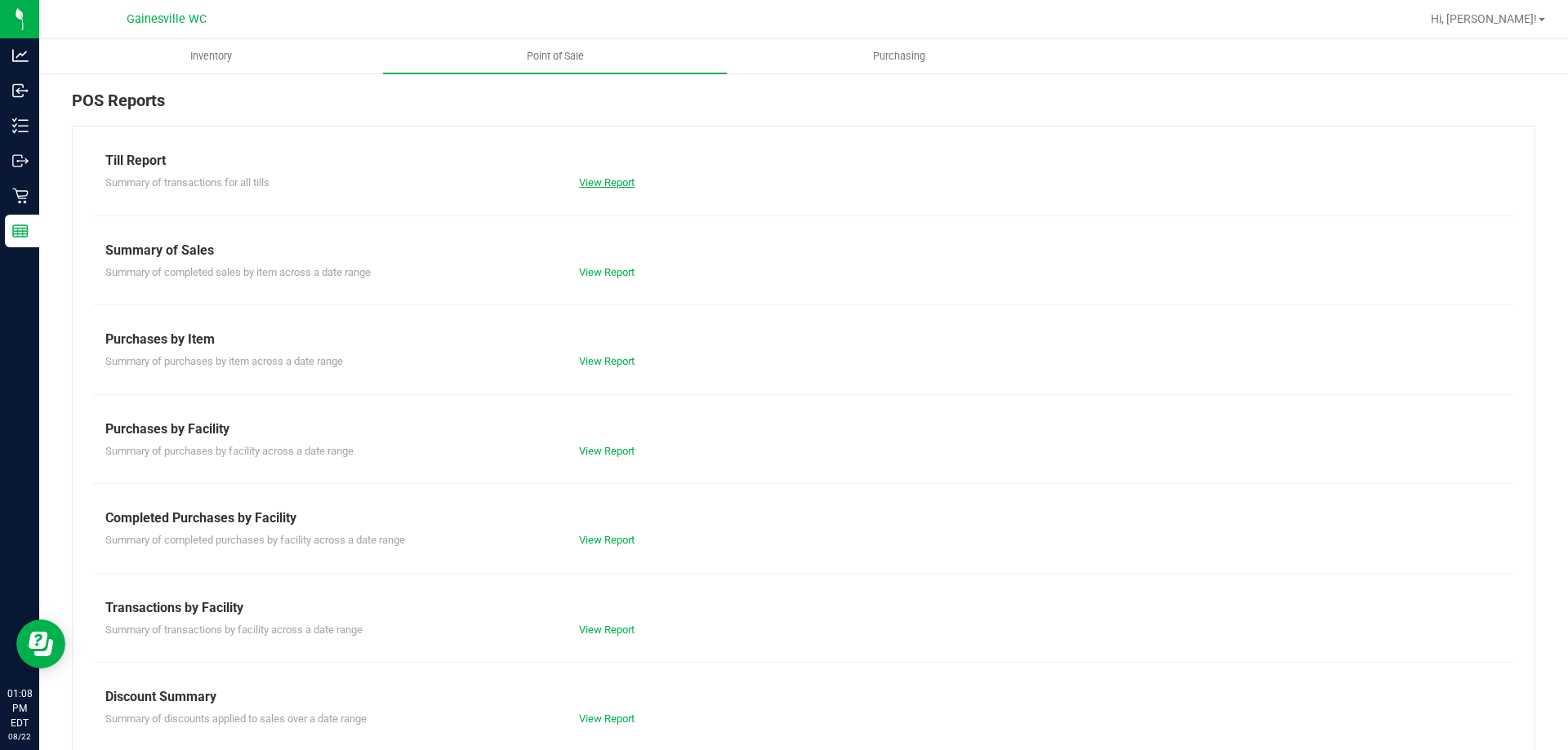
click at [610, 178] on link "View Report" at bounding box center [606, 182] width 55 height 12
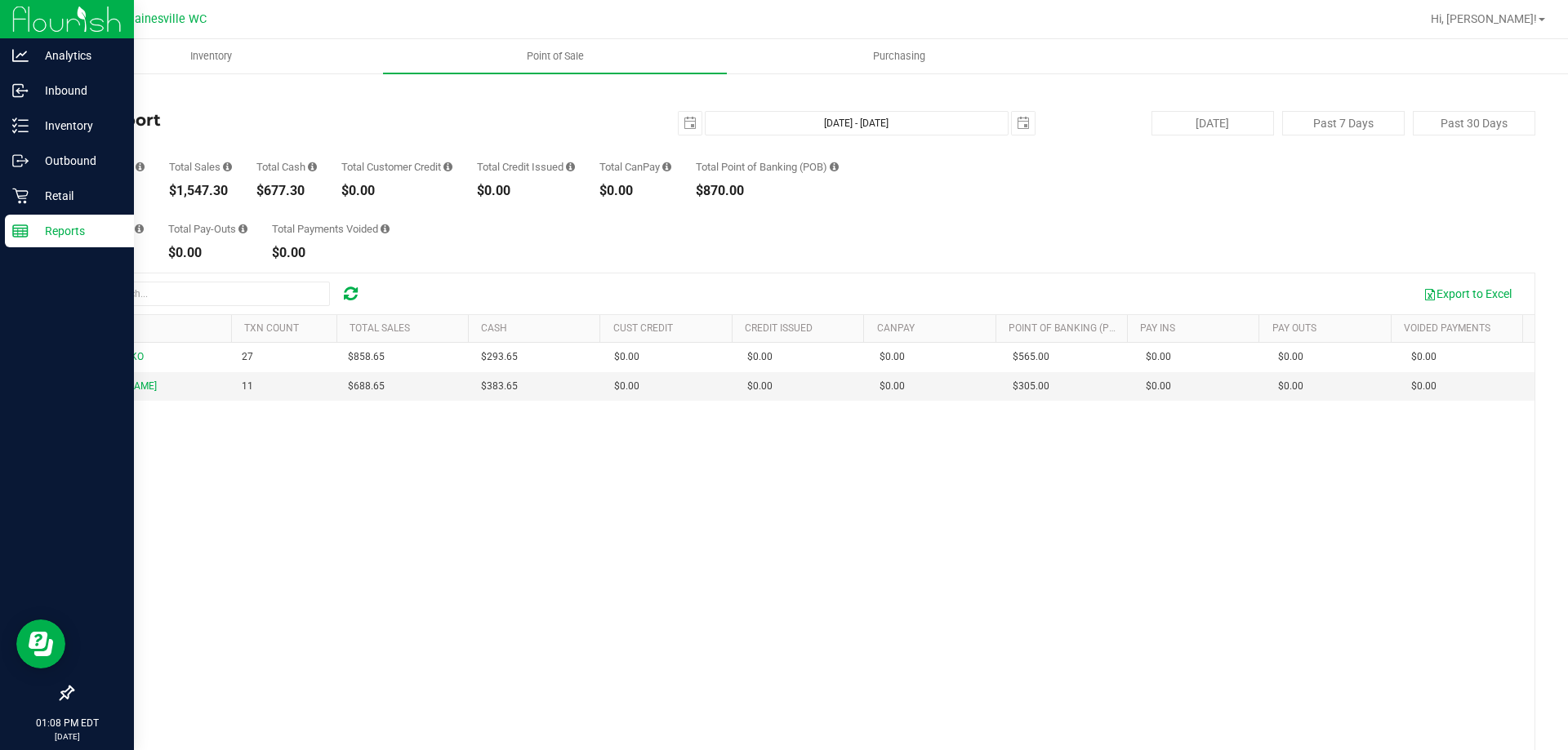
click at [63, 228] on p "Reports" at bounding box center [78, 231] width 98 height 20
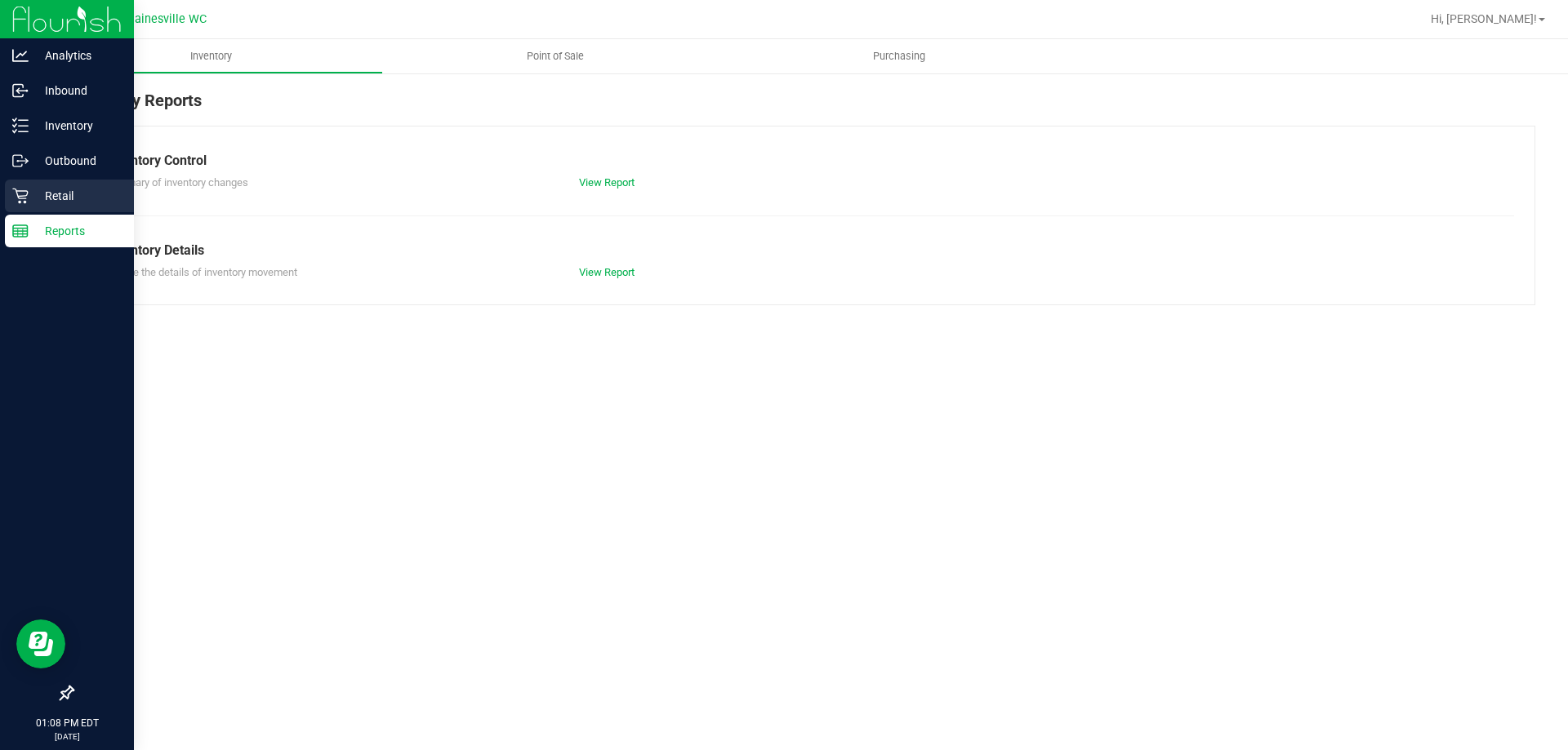
click at [40, 195] on p "Retail" at bounding box center [78, 196] width 98 height 20
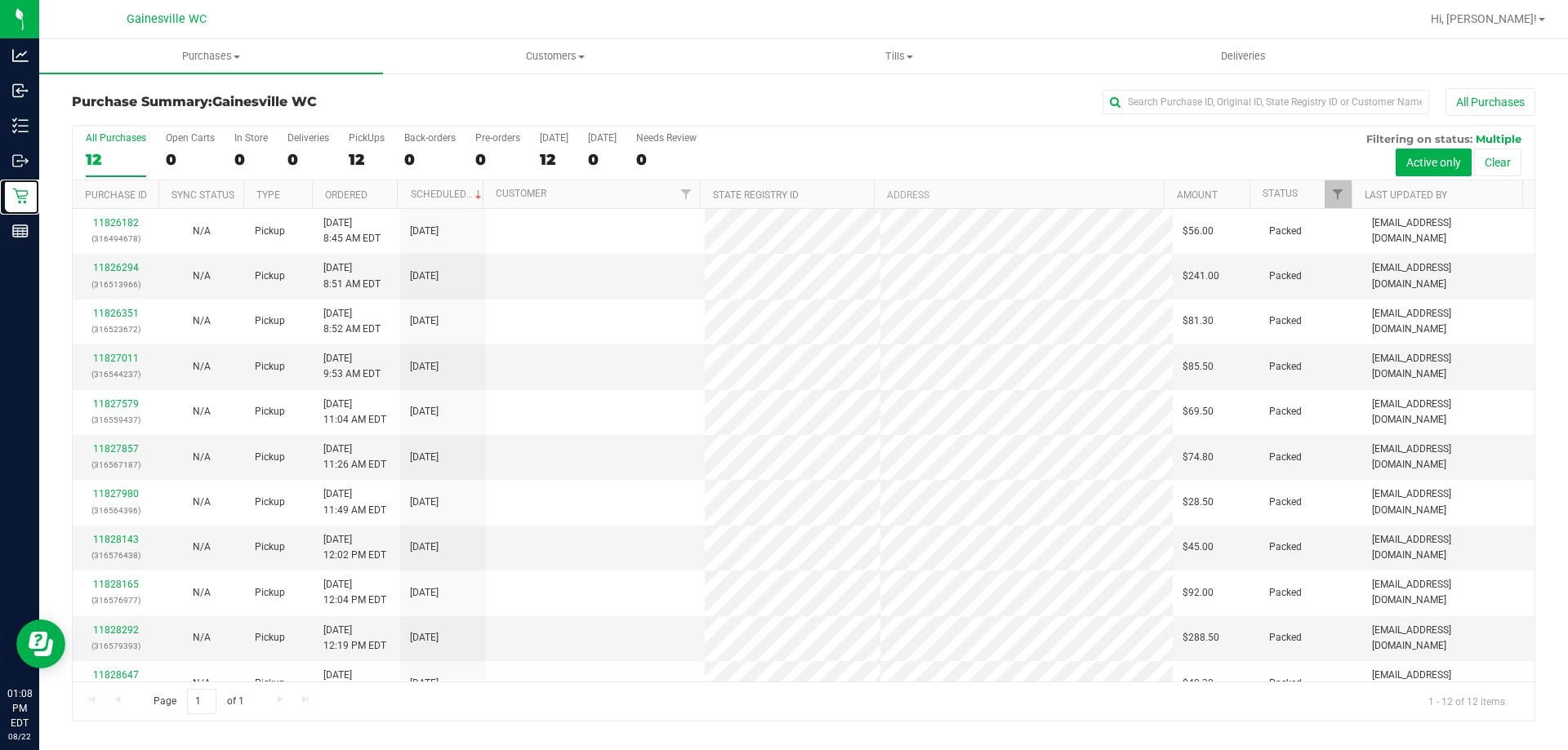
scroll to position [70, 0]
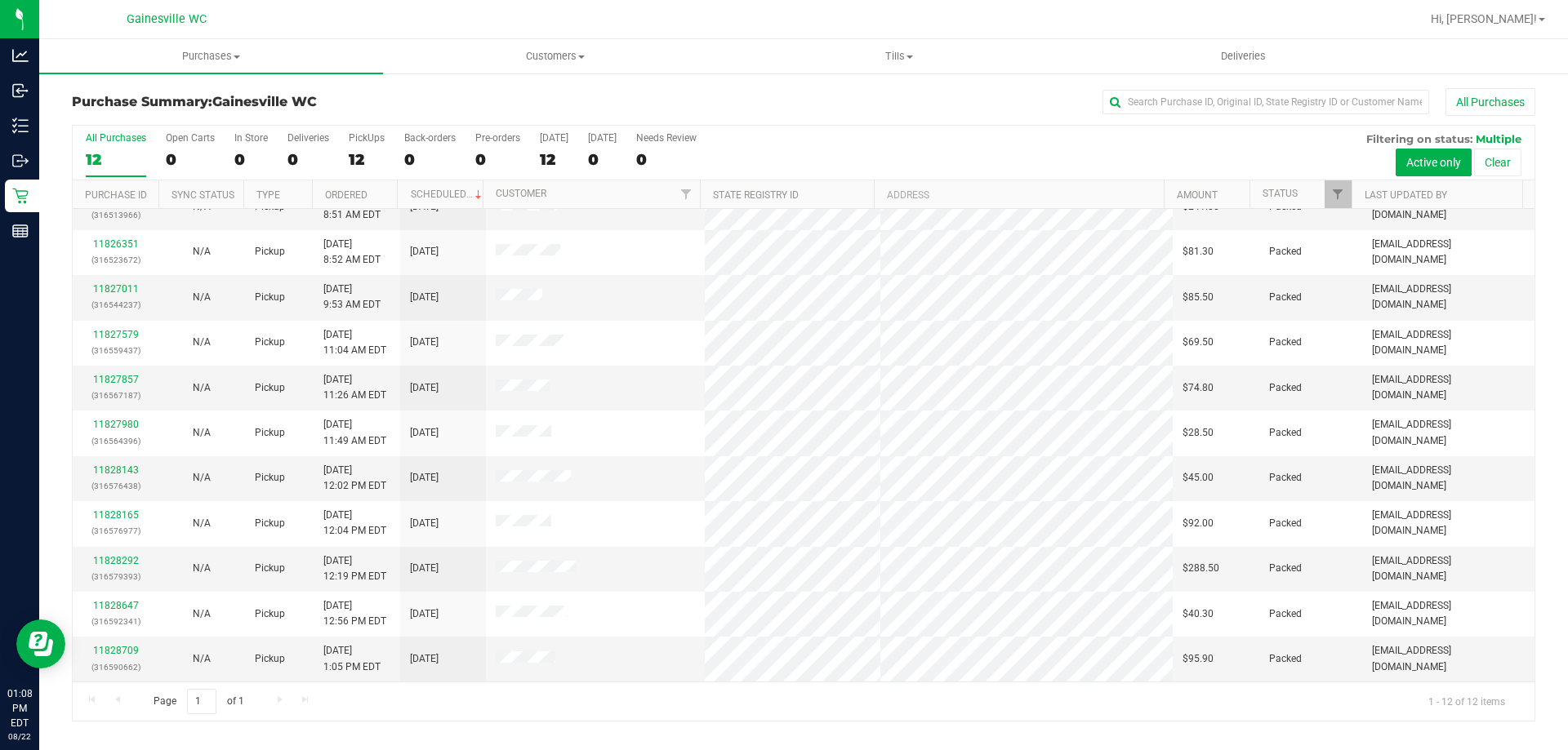
click at [750, 706] on div "Page 1 of 1 1 - 12 of 12 items" at bounding box center [803, 700] width 1462 height 39
click at [928, 703] on div "Page 1 of 1 1 - 12 of 12 items" at bounding box center [803, 700] width 1462 height 39
